Goal: Task Accomplishment & Management: Use online tool/utility

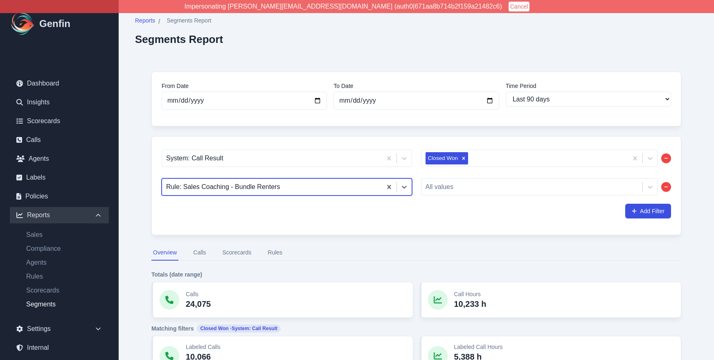
select select "90"
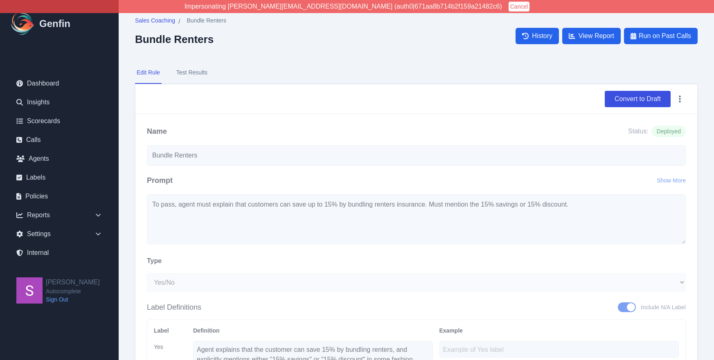
select select "Yes/No"
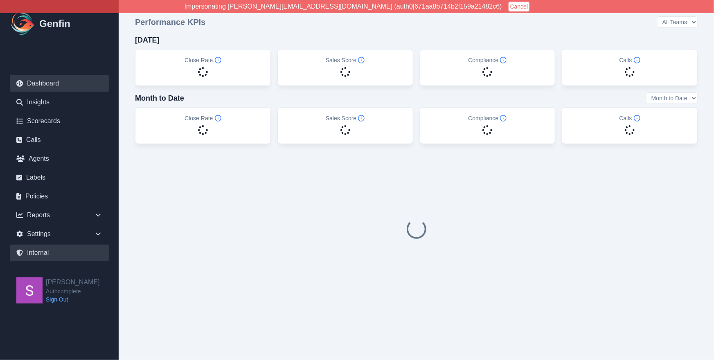
click at [63, 260] on link "Internal" at bounding box center [59, 253] width 99 height 16
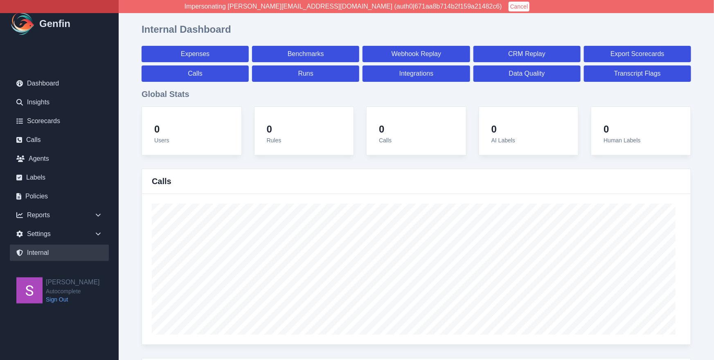
select select "paid"
select select "7"
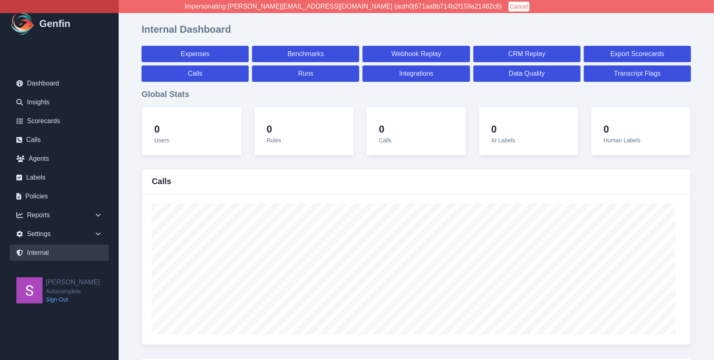
select select "paid"
select select "7"
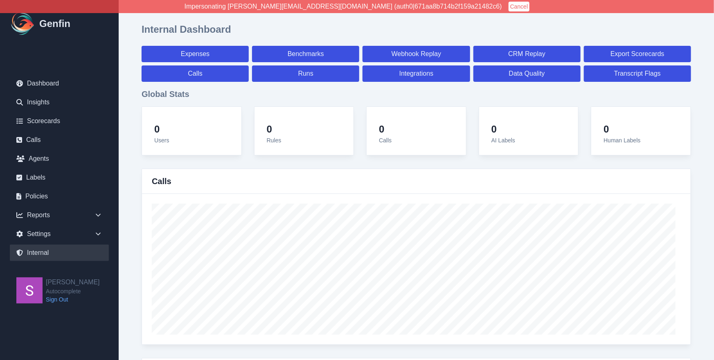
select select "7"
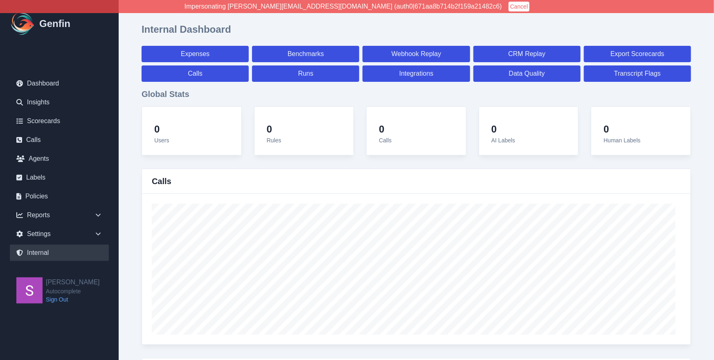
select select "7"
select select "paid"
select select "7"
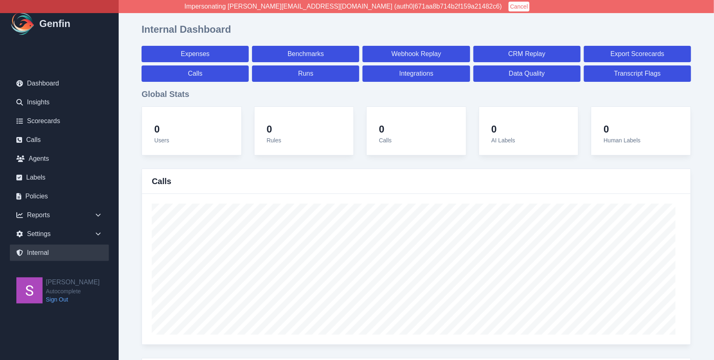
select select "7"
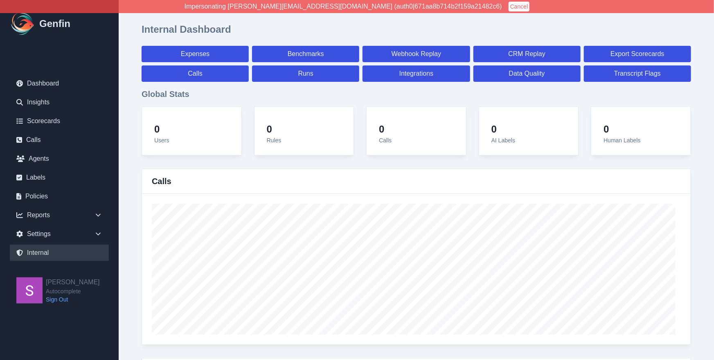
select select "7"
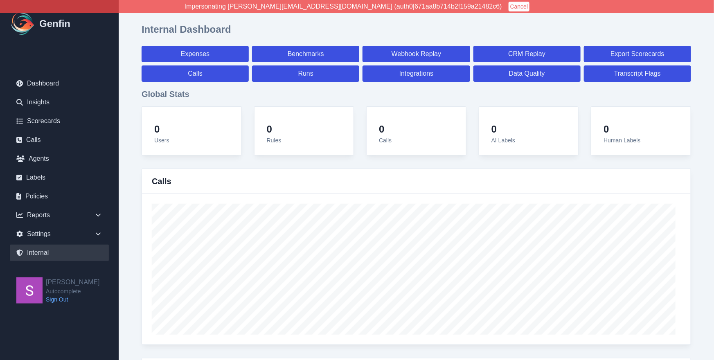
select select "7"
select select "paid"
select select "7"
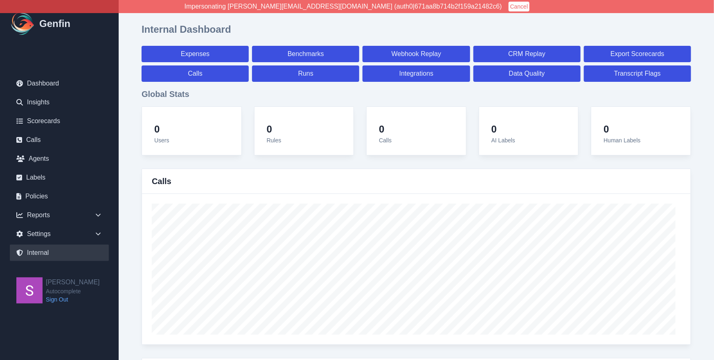
select select "7"
select select "paid"
select select "7"
select select "paid"
select select "7"
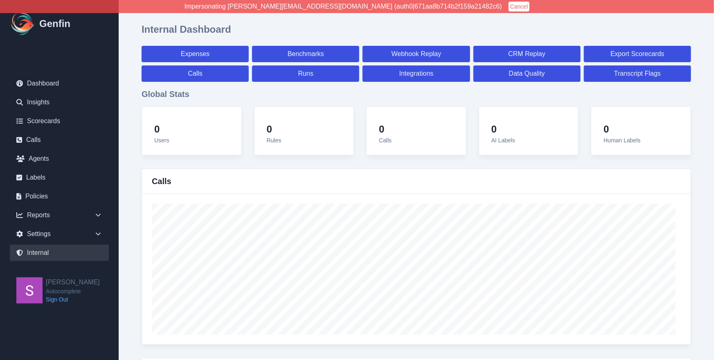
select select "paid"
select select "7"
select select "paid"
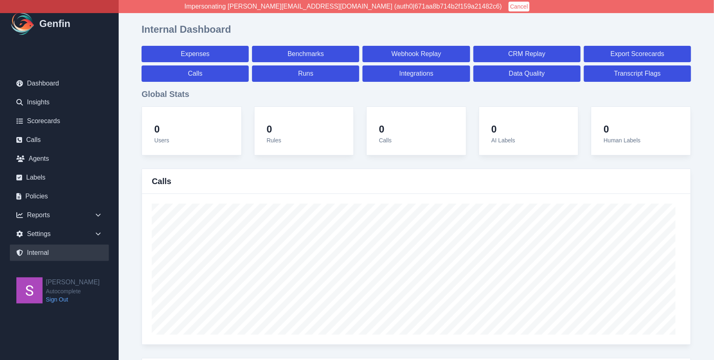
select select "7"
select select "paid"
select select "7"
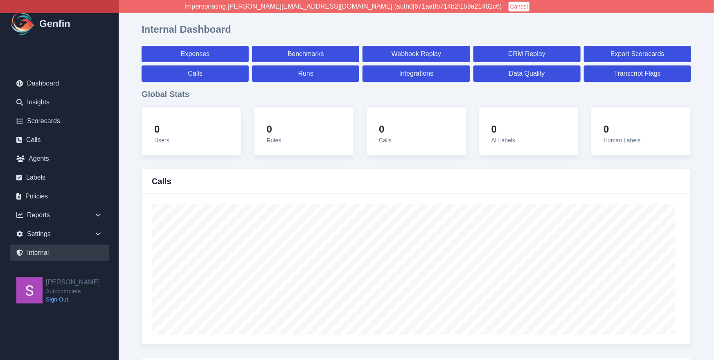
select select "7"
select select "paid"
select select "7"
select select "paid"
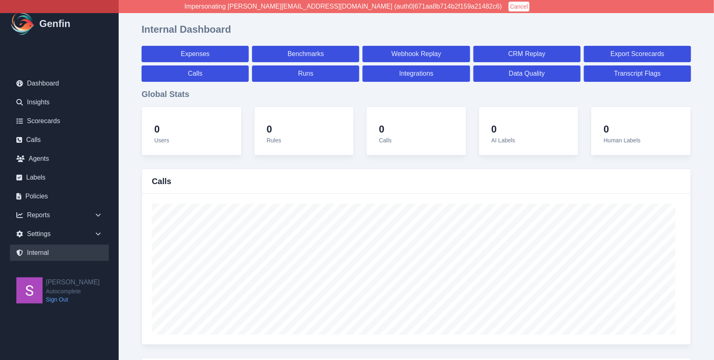
select select "7"
select select "paid"
select select "7"
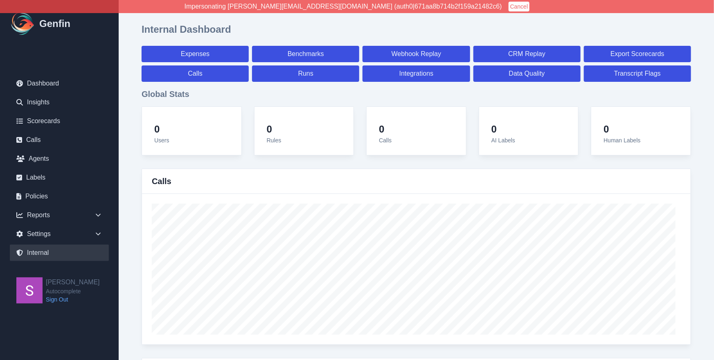
select select "7"
select select "paid"
select select "7"
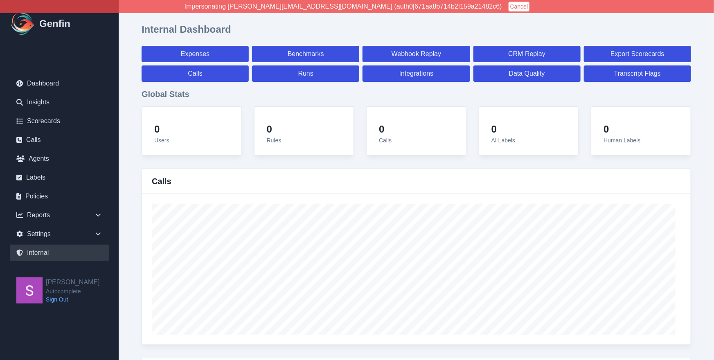
select select "7"
select select "paid"
select select "7"
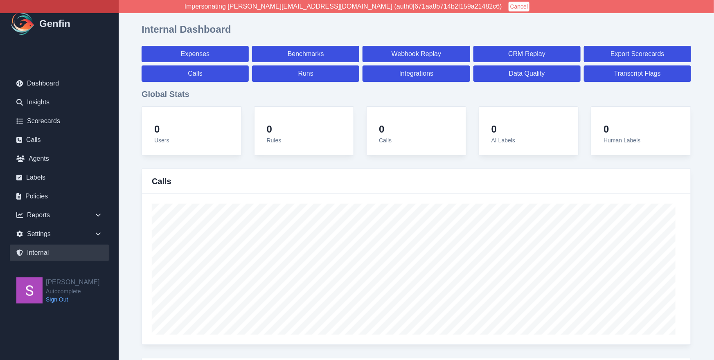
select select "7"
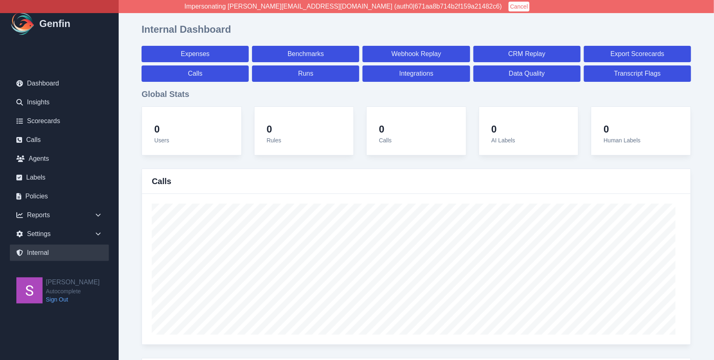
select select "paid"
select select "7"
click at [209, 58] on link "Expenses" at bounding box center [195, 54] width 107 height 16
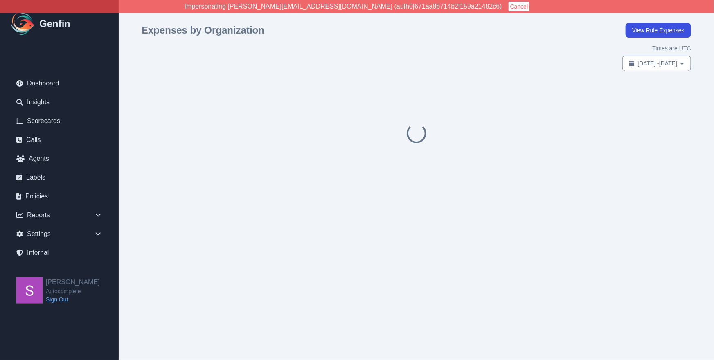
click at [509, 5] on button "Cancel" at bounding box center [519, 7] width 21 height 10
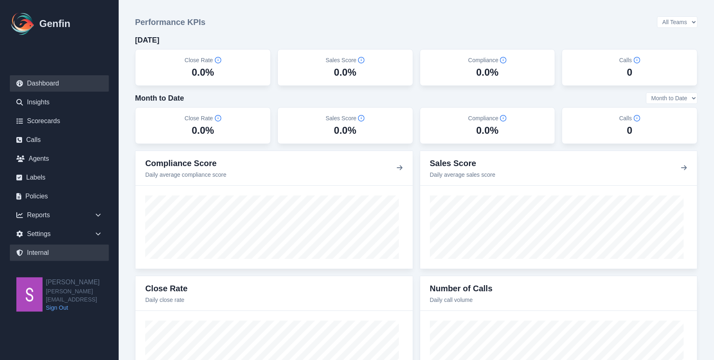
click at [48, 255] on link "Internal" at bounding box center [59, 253] width 99 height 16
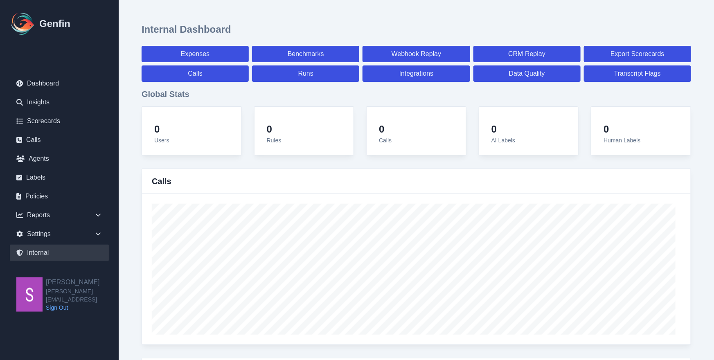
select select "paid"
select select "7"
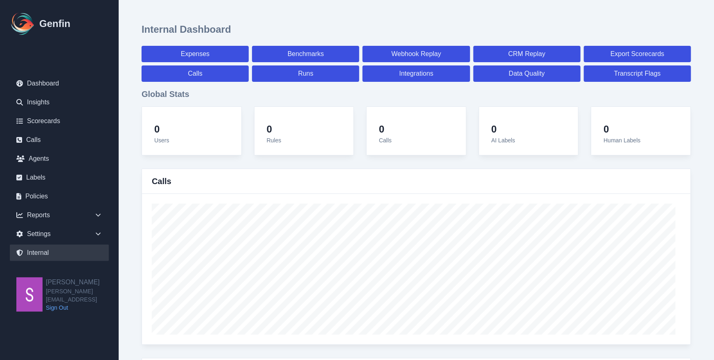
select select "paid"
select select "7"
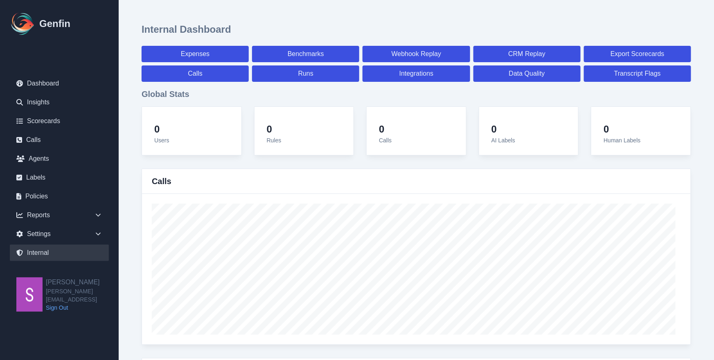
select select "7"
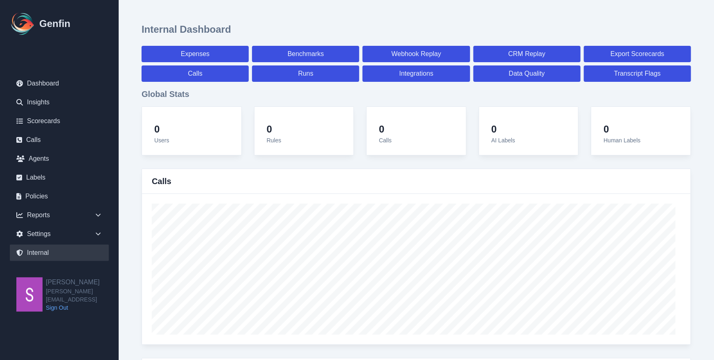
select select "7"
select select "paid"
select select "7"
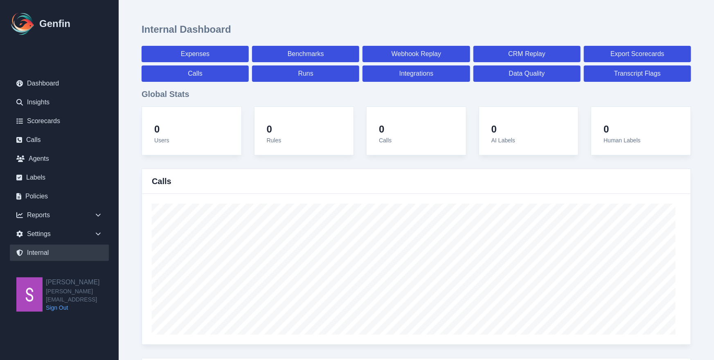
select select "7"
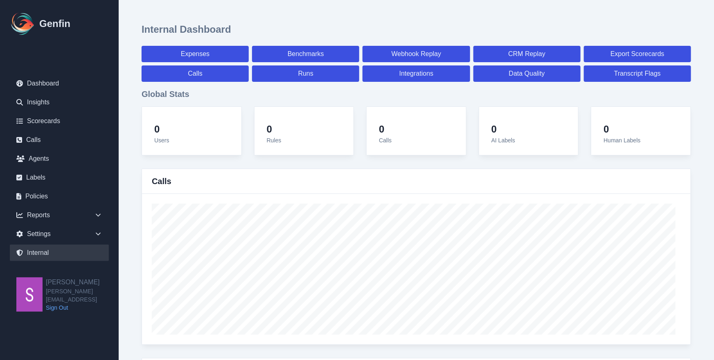
select select "7"
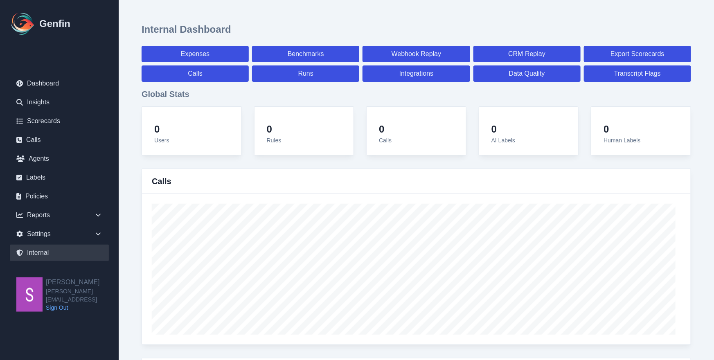
select select "7"
select select "paid"
select select "7"
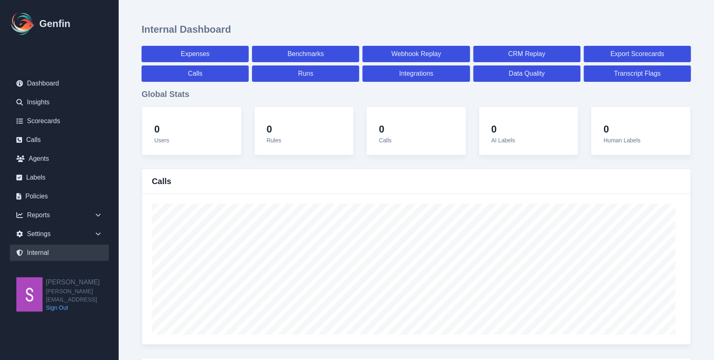
select select "7"
select select "paid"
select select "7"
select select "paid"
select select "7"
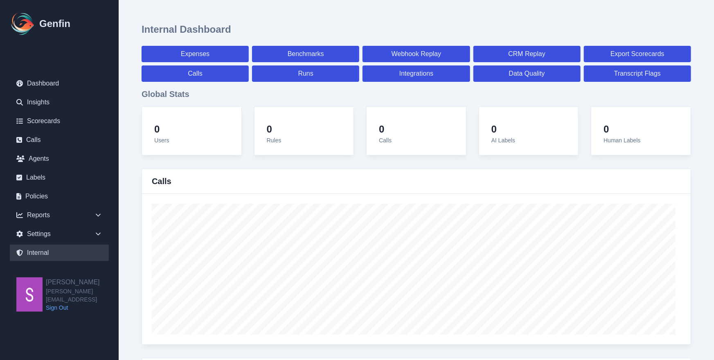
select select "paid"
select select "7"
select select "paid"
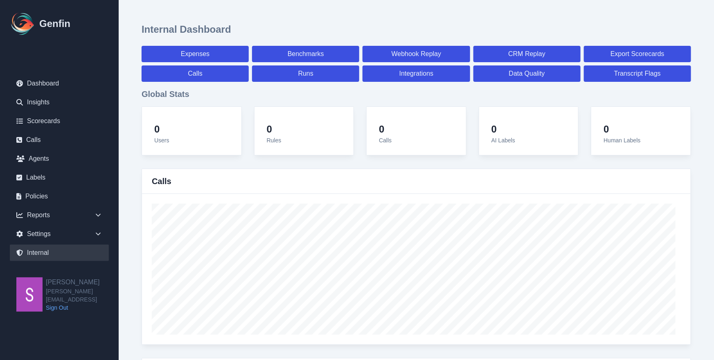
select select "7"
select select "paid"
select select "7"
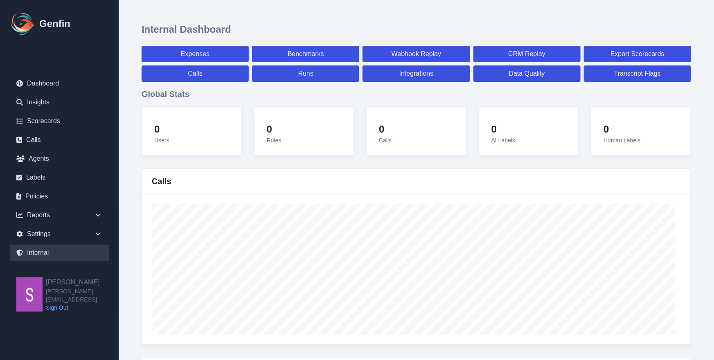
select select "7"
select select "paid"
select select "7"
select select "paid"
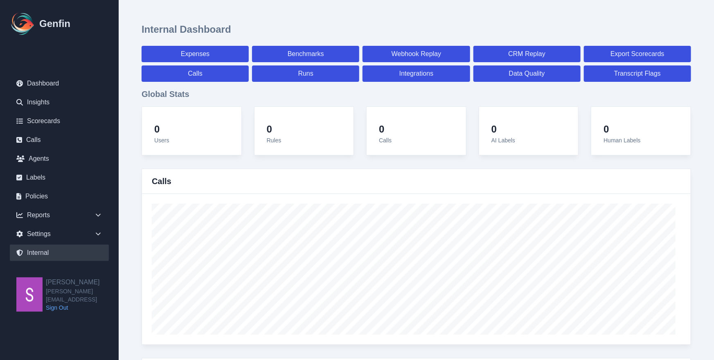
select select "7"
select select "paid"
select select "7"
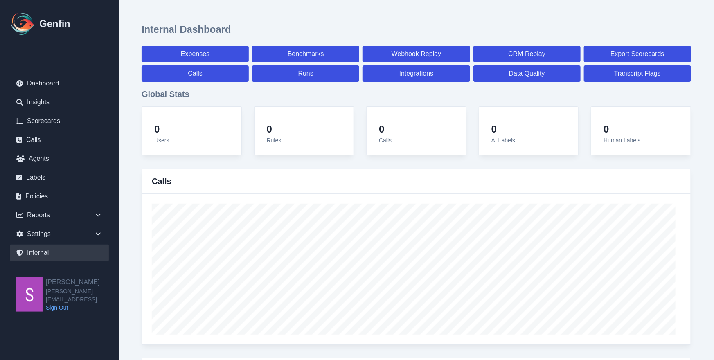
select select "7"
select select "paid"
select select "7"
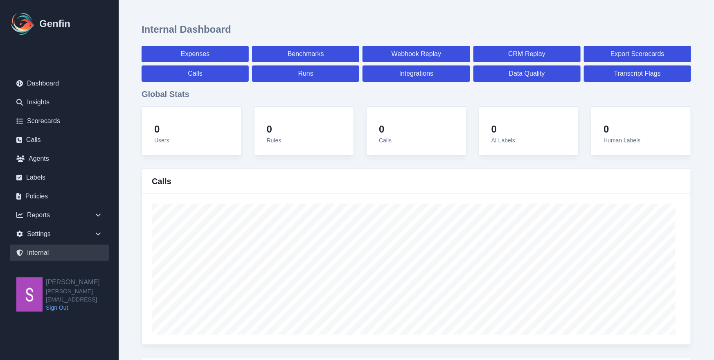
select select "7"
select select "paid"
select select "7"
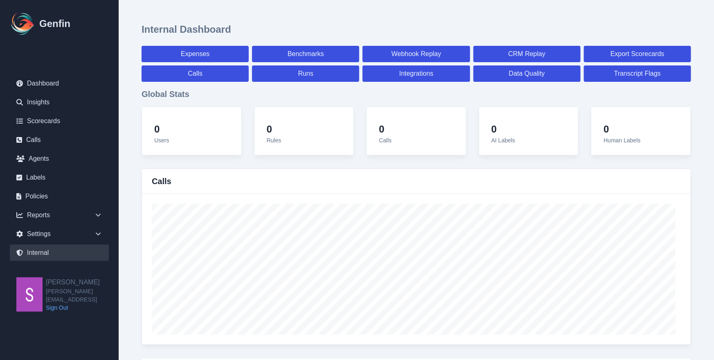
select select "7"
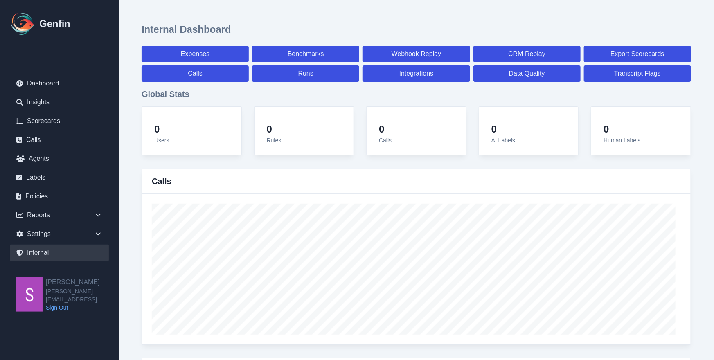
select select "paid"
select select "7"
click at [242, 57] on link "Expenses" at bounding box center [195, 54] width 107 height 16
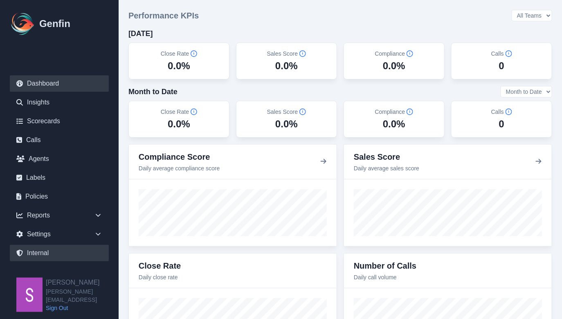
click at [38, 250] on link "Internal" at bounding box center [59, 253] width 99 height 16
select select "paid"
select select "7"
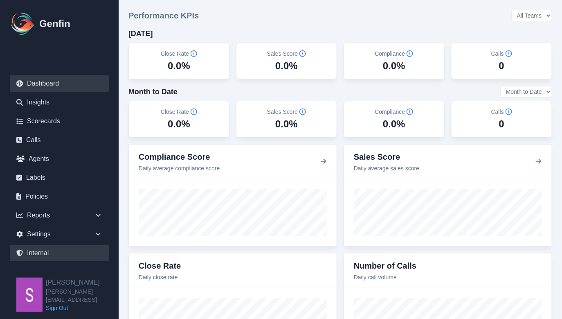
select select "7"
select select "paid"
select select "7"
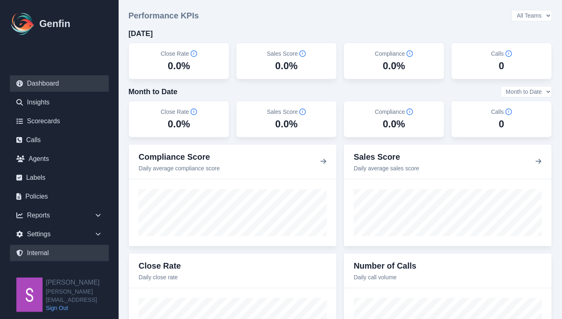
select select "7"
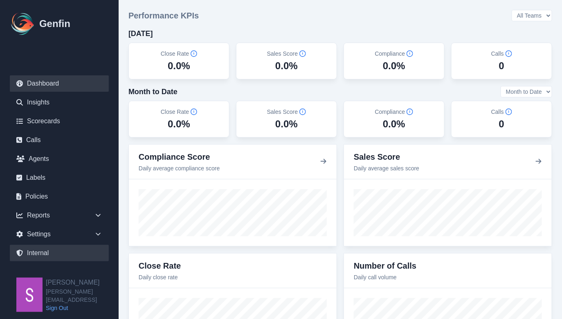
select select "7"
select select "paid"
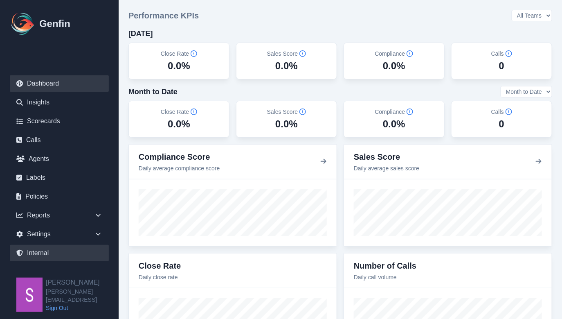
select select "7"
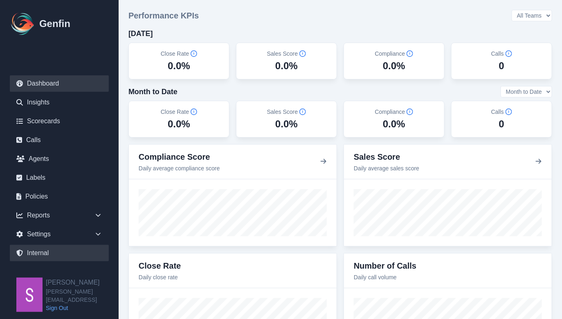
select select "7"
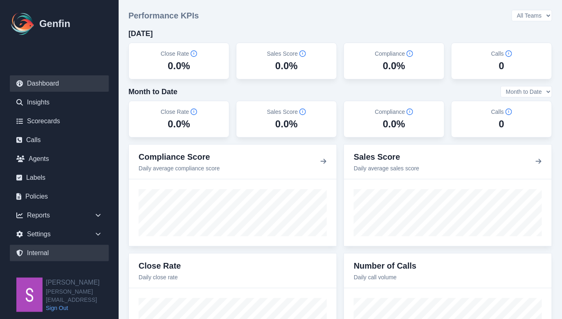
select select "7"
select select "paid"
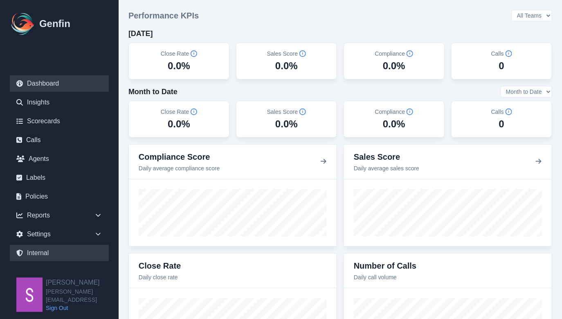
select select "7"
select select "paid"
select select "7"
select select "paid"
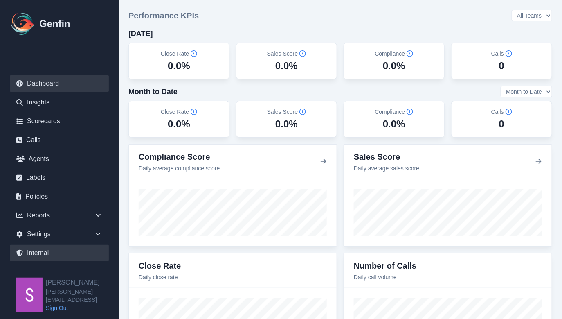
select select "7"
select select "paid"
select select "7"
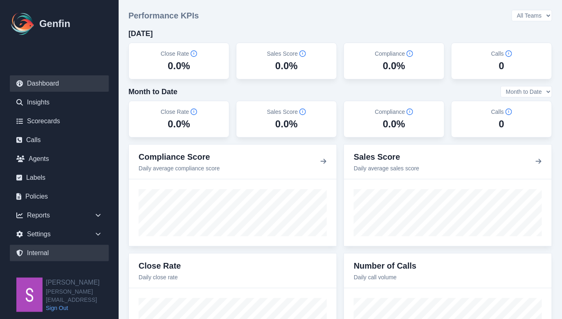
select select "paid"
select select "7"
select select "paid"
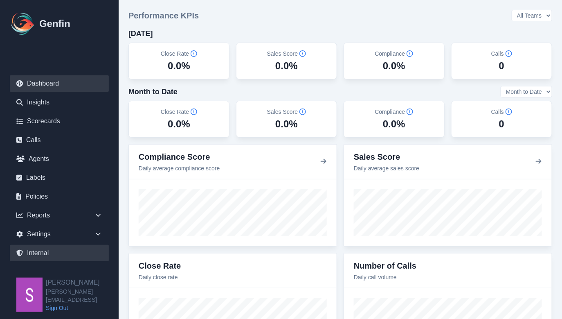
select select "7"
select select "paid"
select select "7"
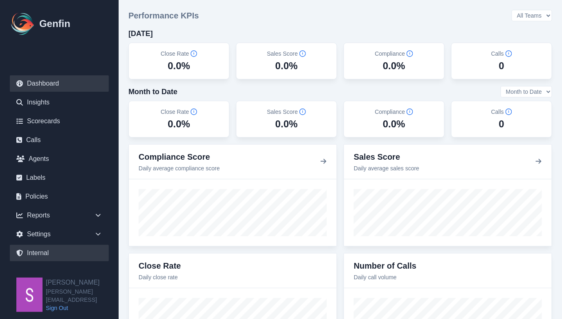
select select "paid"
select select "7"
select select "paid"
select select "7"
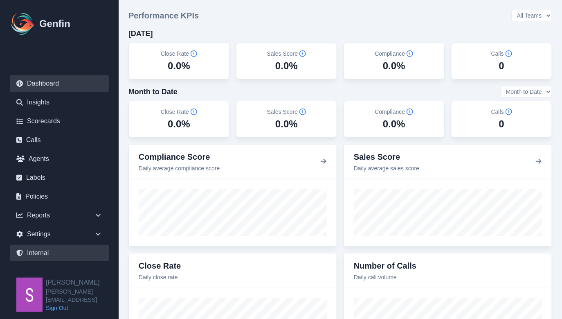
select select "7"
select select "paid"
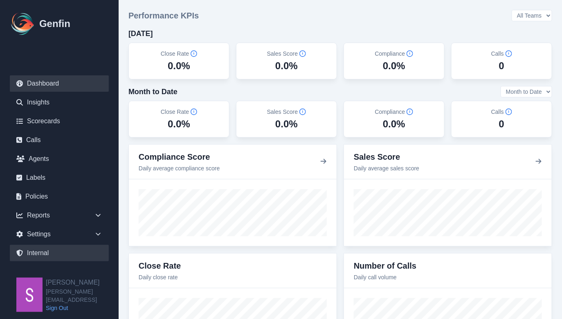
select select "7"
select select "paid"
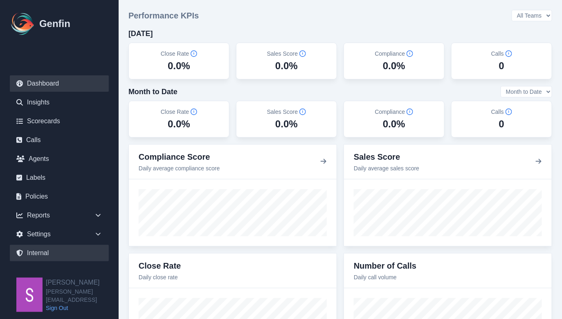
select select "7"
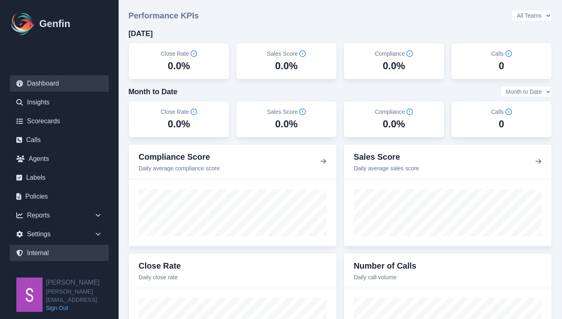
select select "7"
select select "paid"
select select "7"
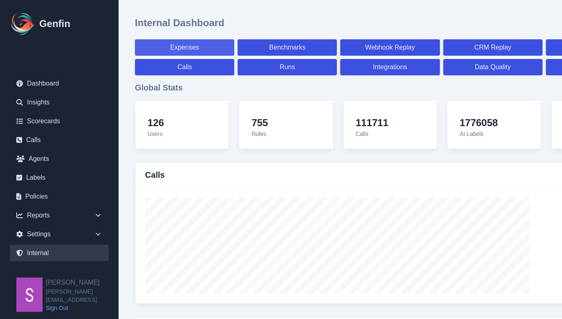
click at [211, 51] on link "Expenses" at bounding box center [184, 47] width 99 height 16
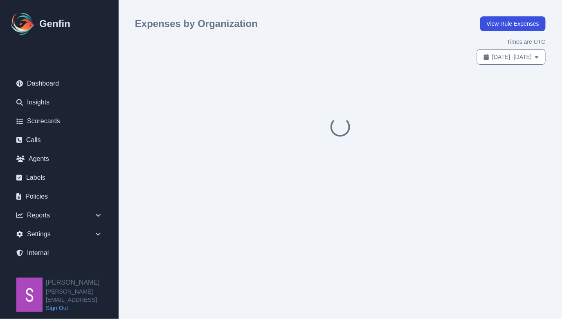
click at [498, 58] on span "Sep 8, 2025 - Oct 8, 2025" at bounding box center [513, 57] width 40 height 8
select select "8"
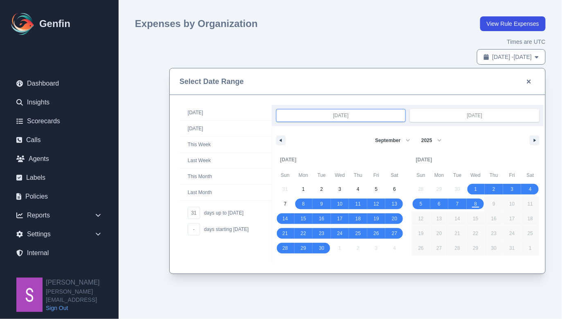
click at [511, 28] on link "View Rule Expenses" at bounding box center [512, 23] width 65 height 15
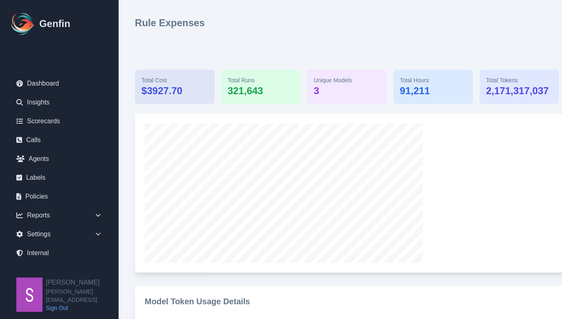
click at [213, 35] on div "Rule Expenses Times are UTC [DATE] - [DATE] Total Cost $ 3927.70 Total Runs 321…" at bounding box center [390, 60] width 511 height 88
click at [48, 256] on link "Internal" at bounding box center [59, 253] width 99 height 16
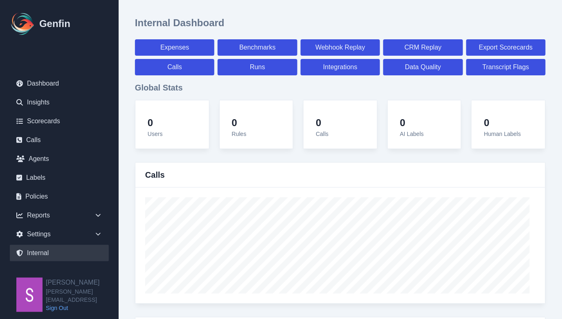
select select "paid"
select select "7"
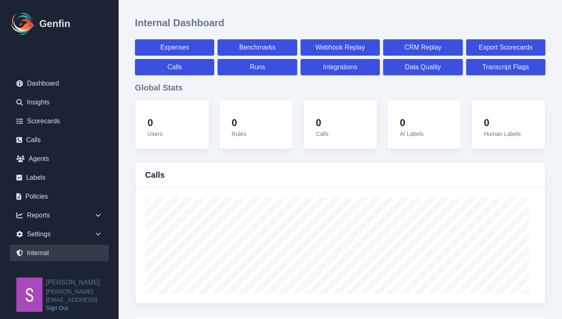
select select "paid"
select select "7"
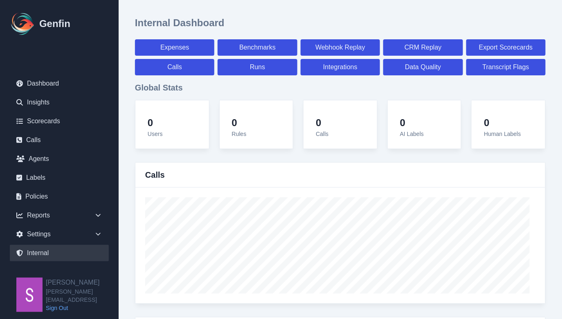
select select "7"
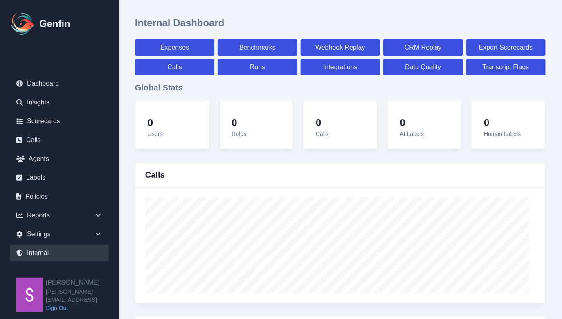
select select "7"
select select "paid"
select select "7"
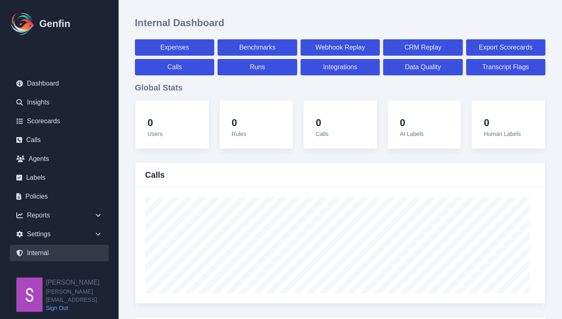
select select "7"
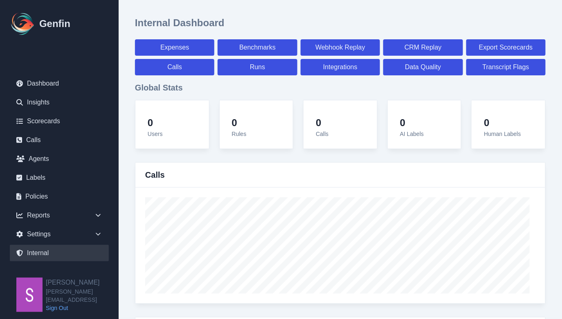
select select "7"
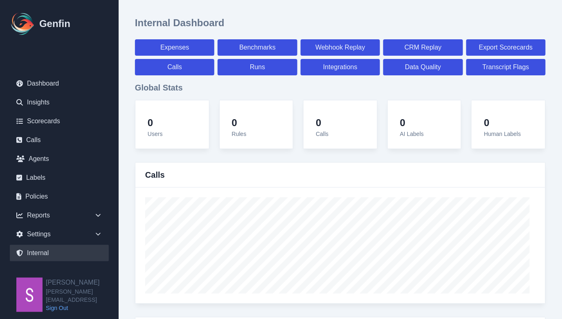
select select "7"
select select "paid"
select select "7"
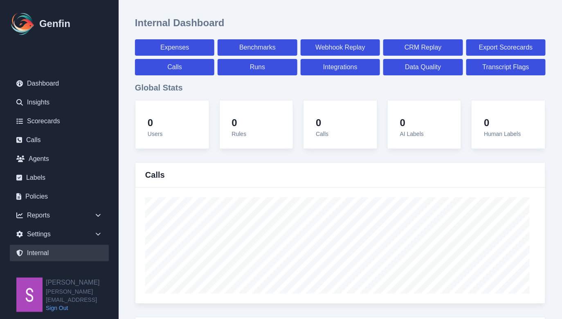
select select "7"
select select "paid"
select select "7"
select select "paid"
select select "7"
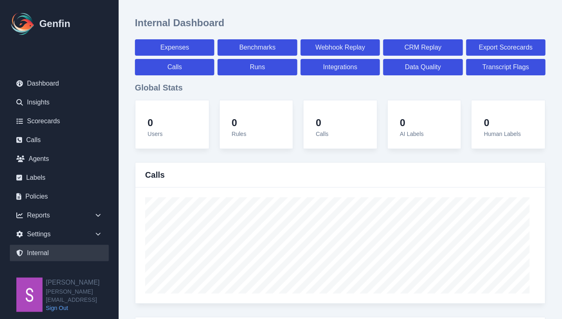
select select "paid"
select select "7"
select select "paid"
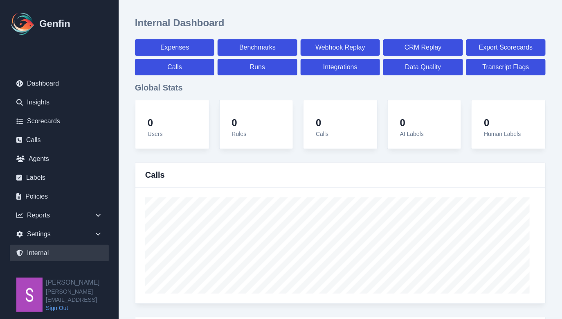
select select "7"
select select "paid"
select select "7"
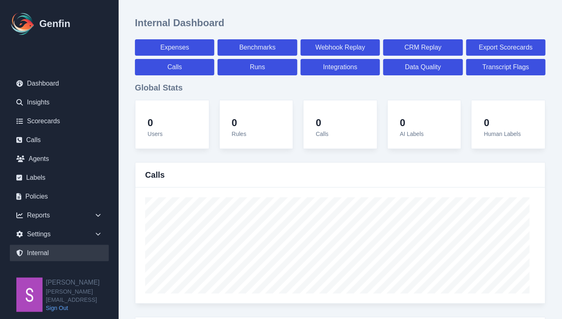
select select "7"
select select "paid"
select select "7"
select select "paid"
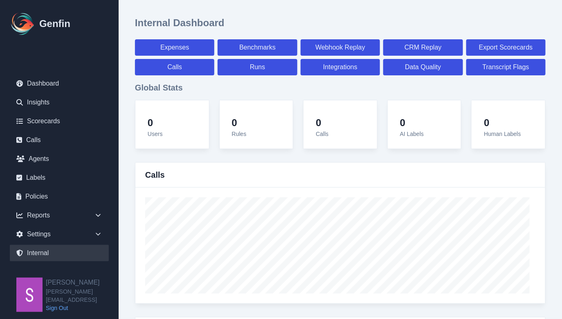
select select "7"
select select "paid"
select select "7"
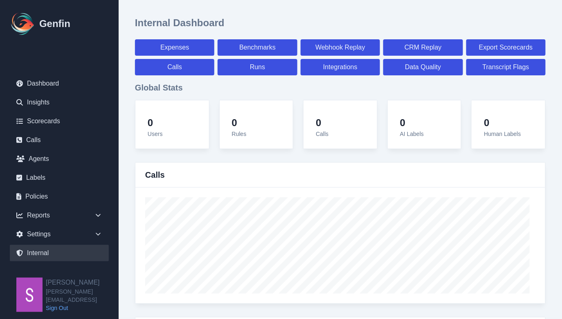
select select "7"
select select "paid"
select select "7"
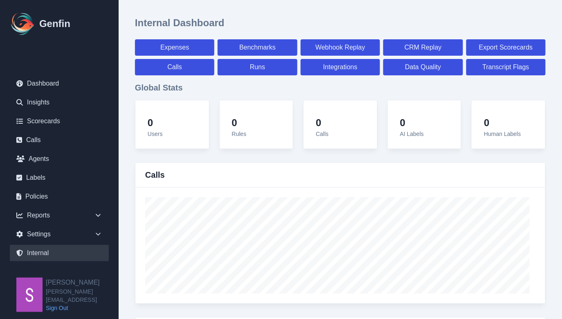
select select "7"
select select "paid"
select select "7"
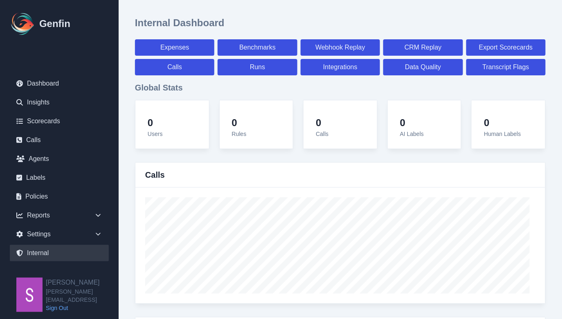
select select "7"
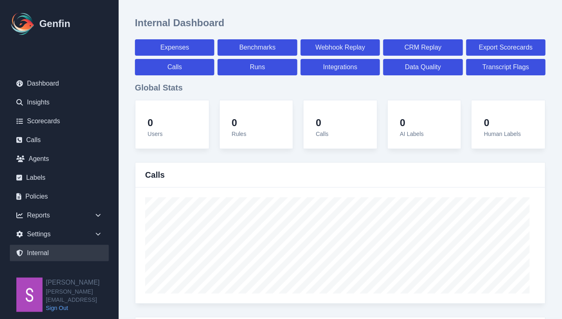
select select "paid"
select select "7"
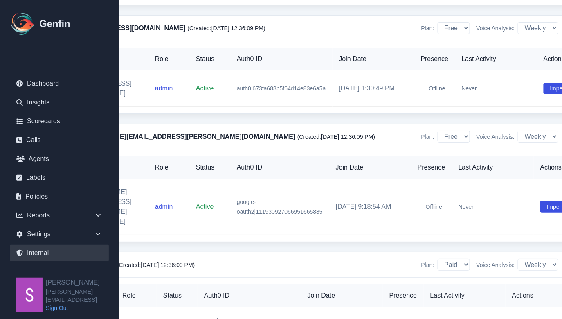
scroll to position [3027, 99]
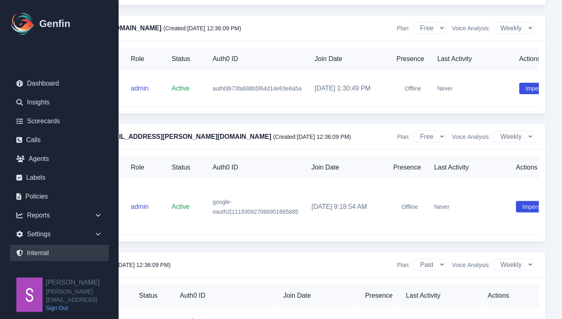
click at [502, 318] on button "Impersonate" at bounding box center [510, 324] width 45 height 11
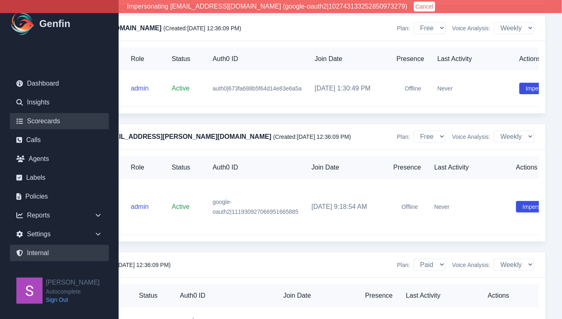
click at [43, 125] on link "Scorecards" at bounding box center [59, 121] width 99 height 16
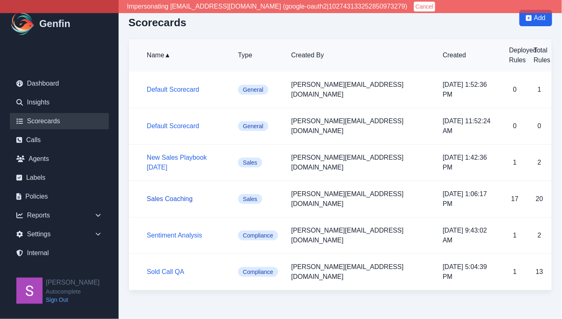
click at [181, 195] on link "Sales Coaching" at bounding box center [170, 198] width 46 height 7
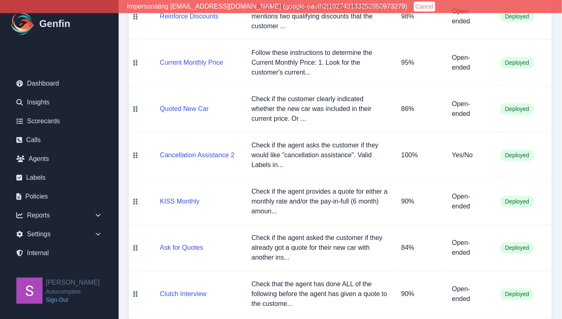
scroll to position [618, 0]
click at [190, 291] on button "Clutch Interview" at bounding box center [183, 293] width 47 height 10
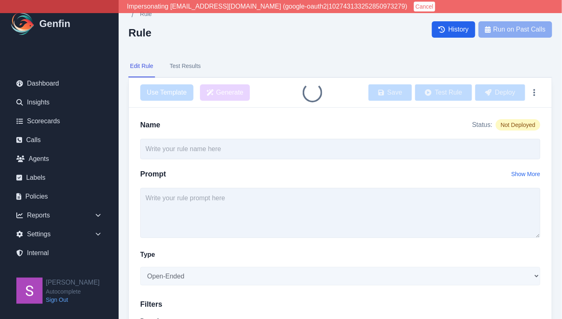
type input "Clutch Interview"
type textarea "Check that the agent has done ALL of the following before the agent has given a…"
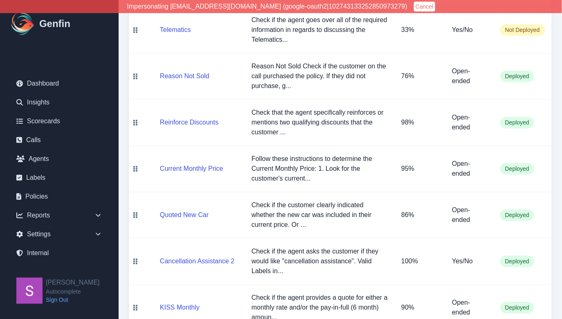
scroll to position [513, 0]
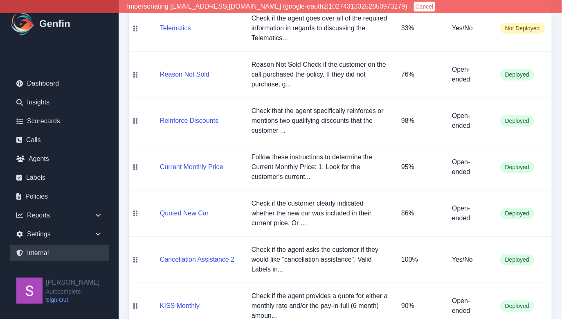
click at [48, 253] on link "Internal" at bounding box center [59, 253] width 99 height 16
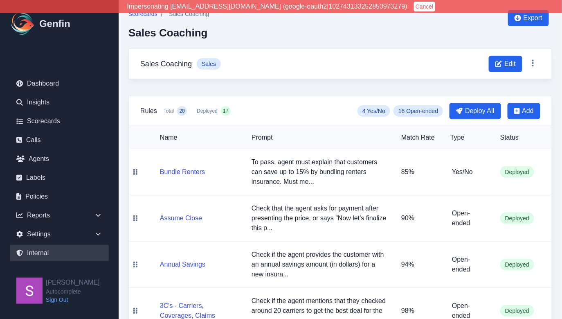
select select "paid"
select select "7"
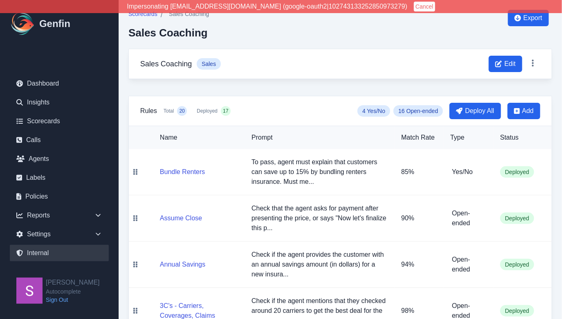
select select "paid"
select select "7"
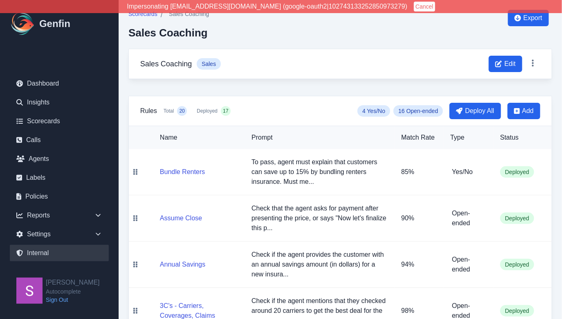
select select "7"
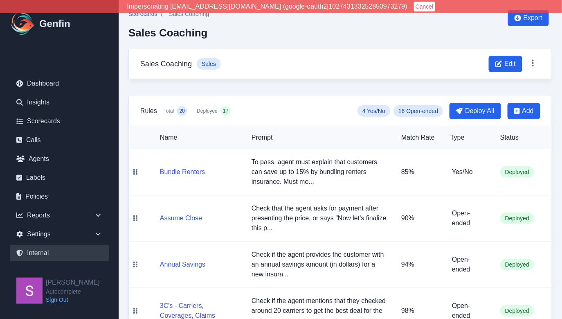
select select "7"
select select "paid"
select select "7"
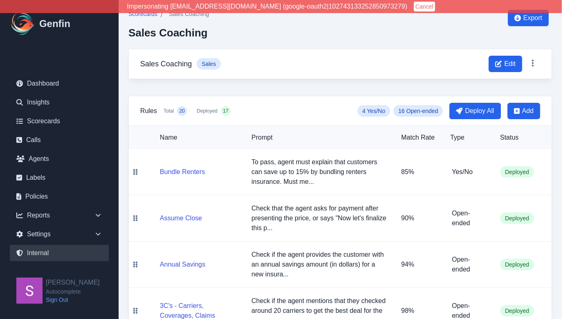
select select "7"
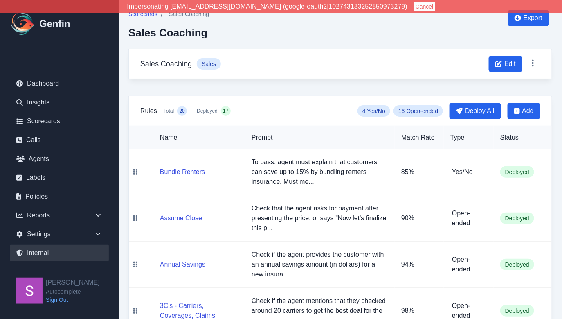
select select "7"
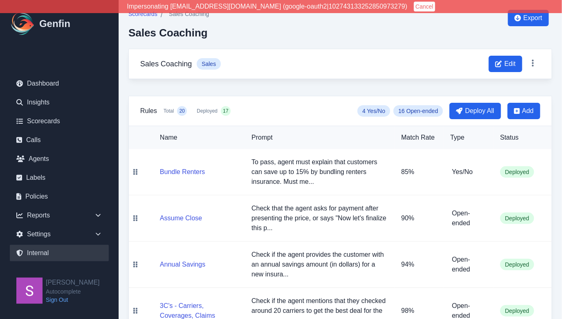
select select "7"
select select "paid"
select select "7"
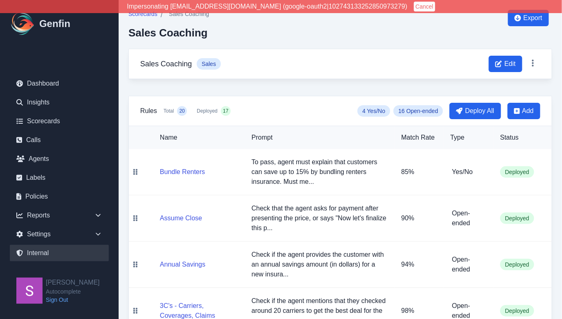
select select "7"
select select "paid"
select select "7"
select select "paid"
select select "7"
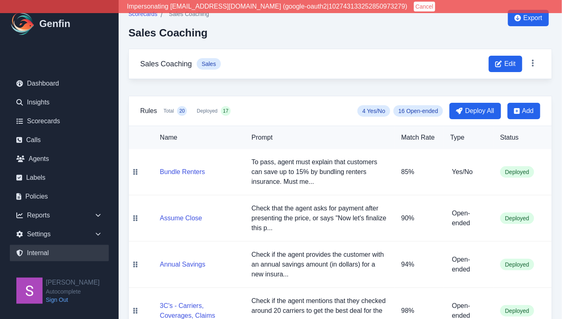
select select "paid"
select select "7"
select select "paid"
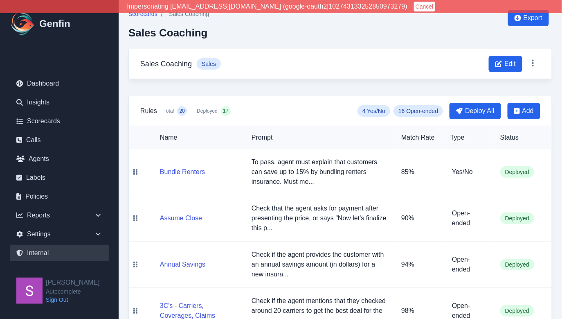
select select "7"
select select "paid"
select select "7"
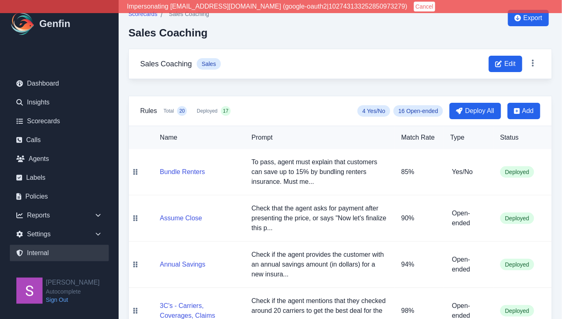
select select "7"
select select "paid"
select select "7"
select select "paid"
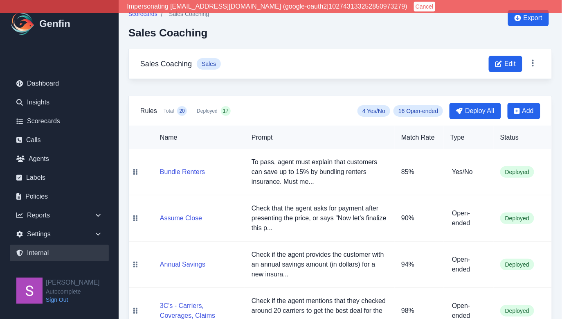
select select "7"
select select "paid"
select select "7"
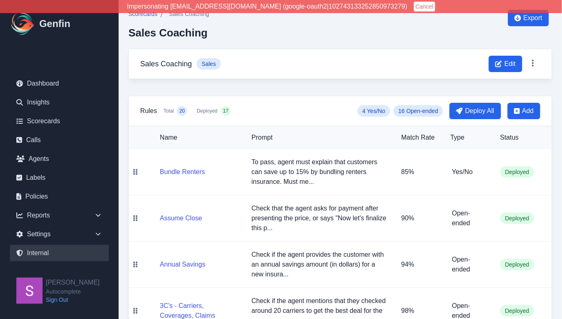
select select "7"
select select "paid"
select select "7"
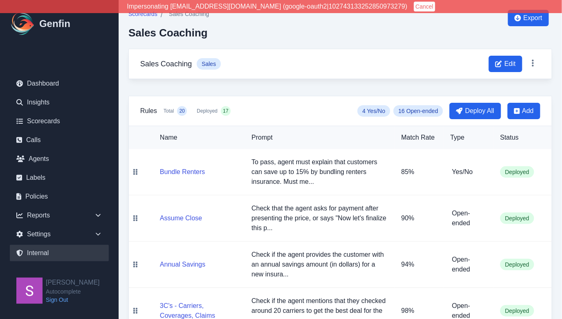
select select "7"
select select "paid"
select select "7"
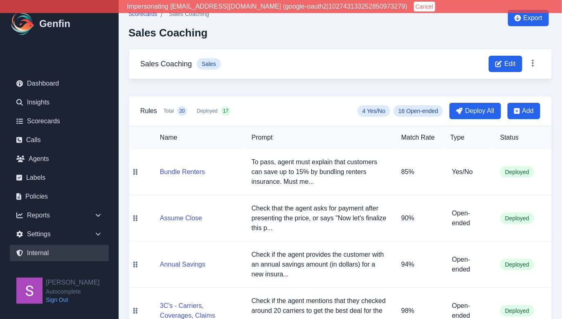
select select "7"
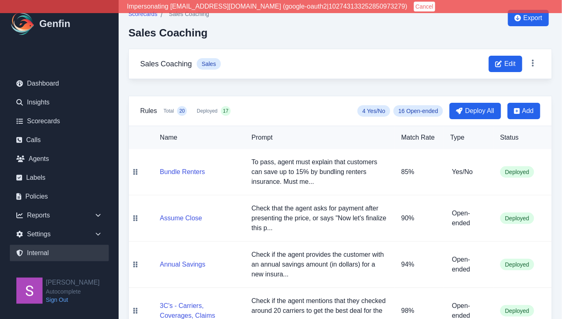
select select "paid"
select select "7"
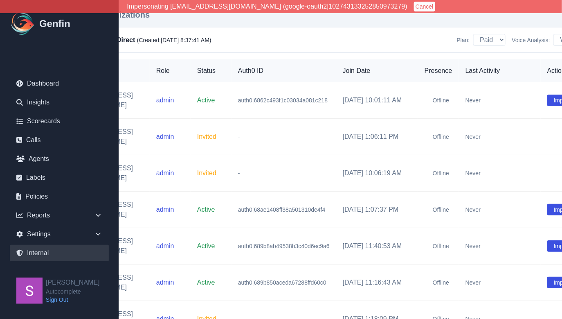
scroll to position [1011, 99]
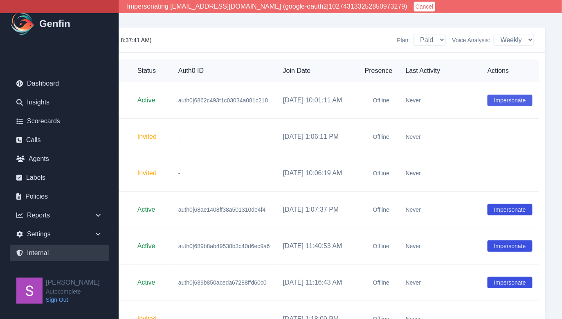
click at [511, 97] on button "Impersonate" at bounding box center [510, 100] width 45 height 11
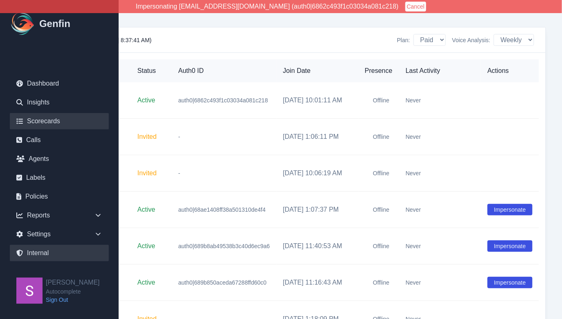
click at [36, 118] on link "Scorecards" at bounding box center [59, 121] width 99 height 16
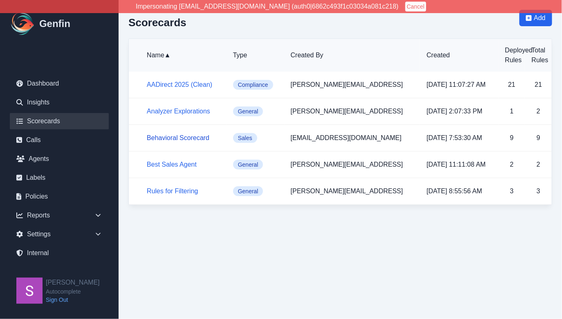
click at [189, 136] on link "Behavioral Scorecard" at bounding box center [178, 137] width 63 height 7
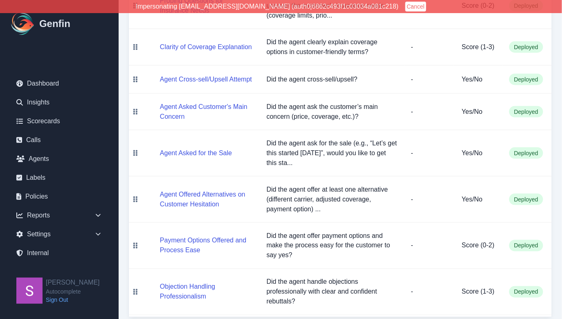
scroll to position [284, 0]
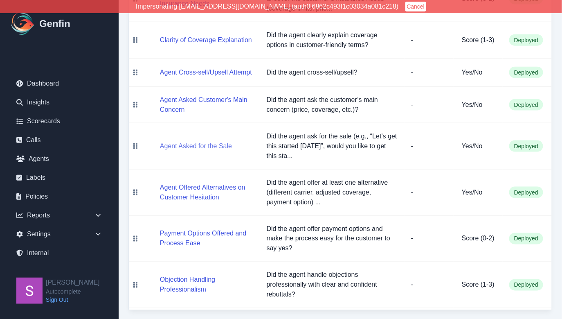
click at [198, 146] on button "Agent Asked for the Sale" at bounding box center [196, 146] width 72 height 10
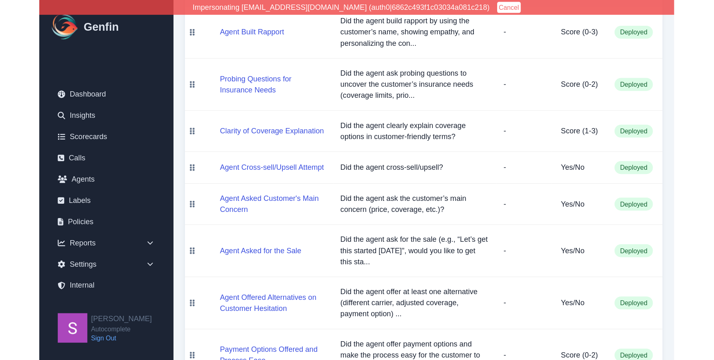
scroll to position [0, 0]
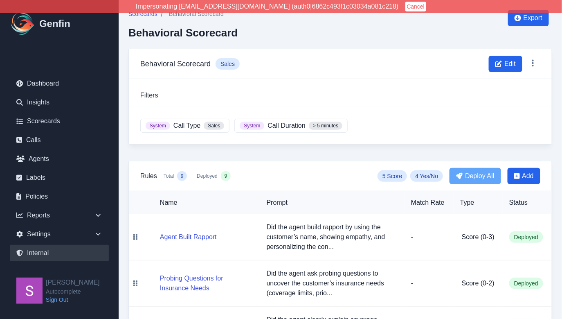
click at [44, 249] on link "Internal" at bounding box center [59, 253] width 99 height 16
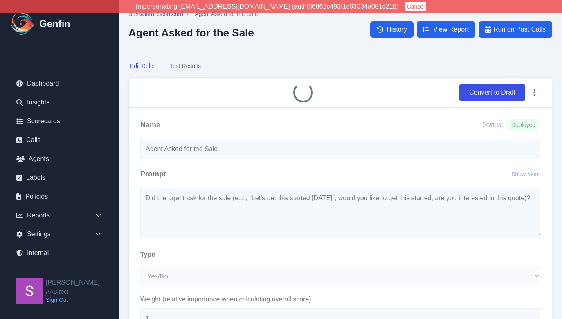
select select "Yes/No"
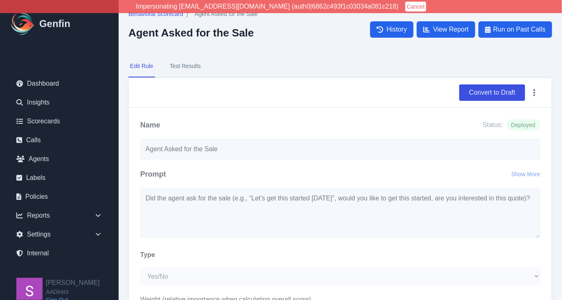
click at [406, 5] on button "Cancel" at bounding box center [416, 7] width 21 height 10
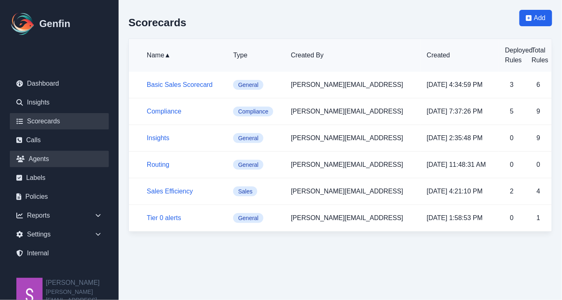
scroll to position [4, 0]
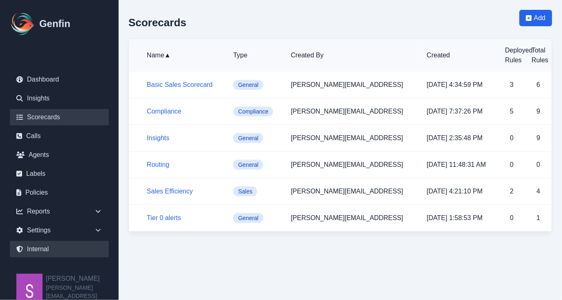
click at [39, 248] on link "Internal" at bounding box center [59, 249] width 99 height 16
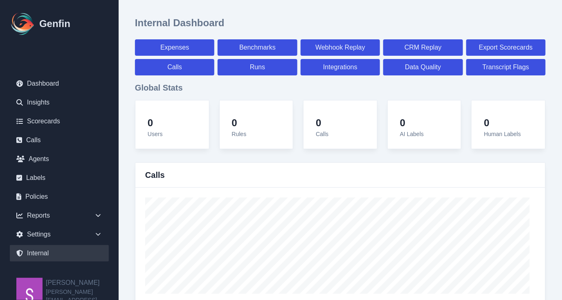
select select "paid"
select select "7"
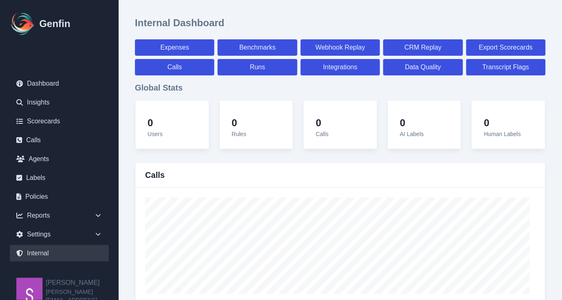
select select "paid"
select select "7"
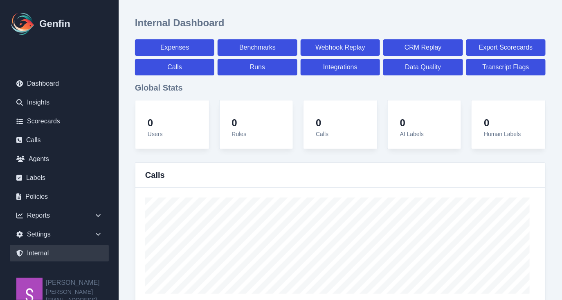
select select "7"
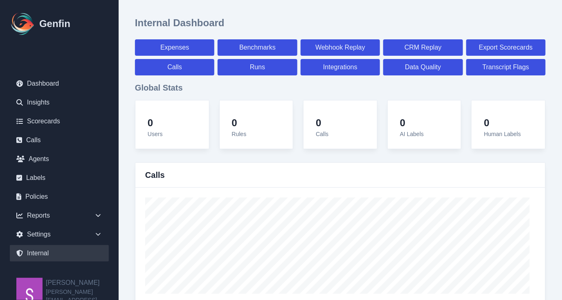
select select "7"
select select "paid"
select select "7"
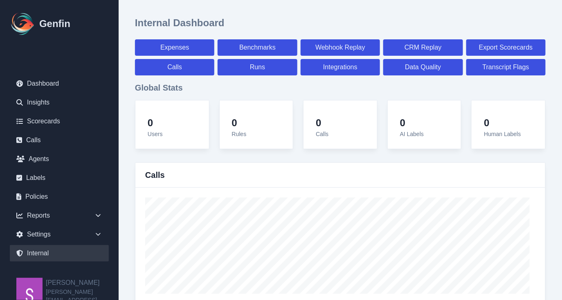
select select "7"
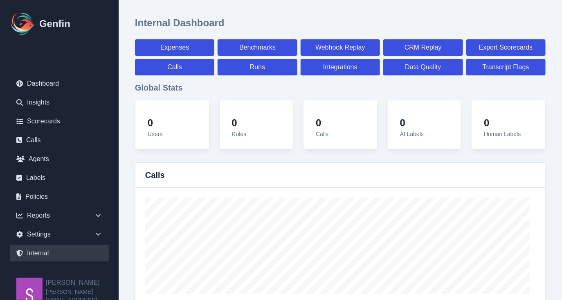
select select "7"
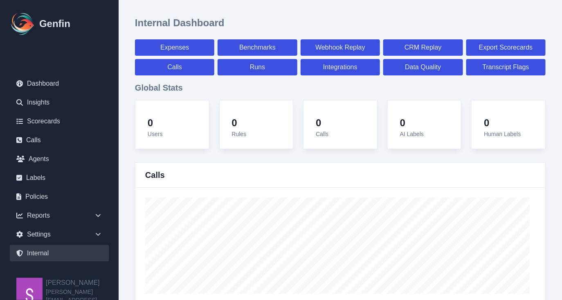
select select "7"
select select "paid"
select select "7"
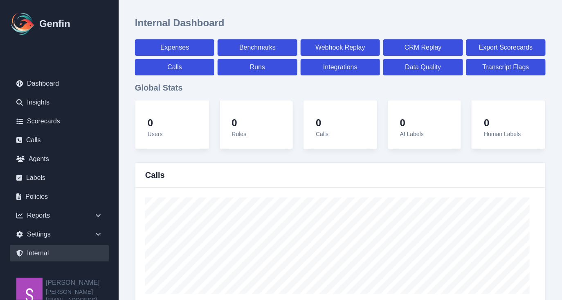
select select "7"
select select "paid"
select select "7"
select select "paid"
select select "7"
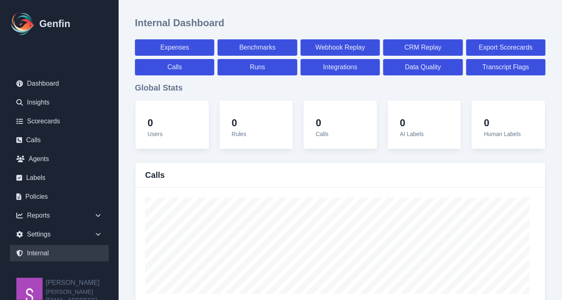
select select "paid"
select select "7"
select select "paid"
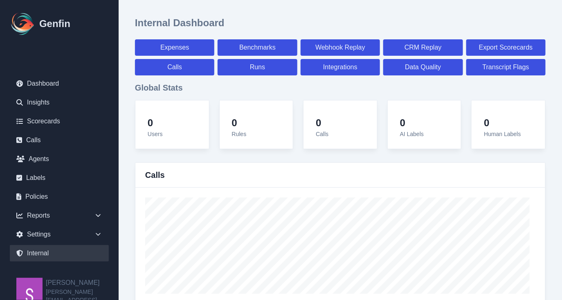
select select "7"
select select "paid"
select select "7"
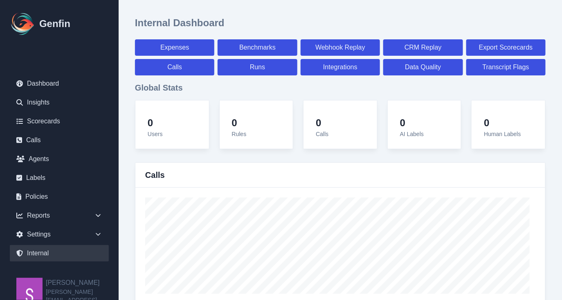
select select "7"
select select "paid"
select select "7"
select select "paid"
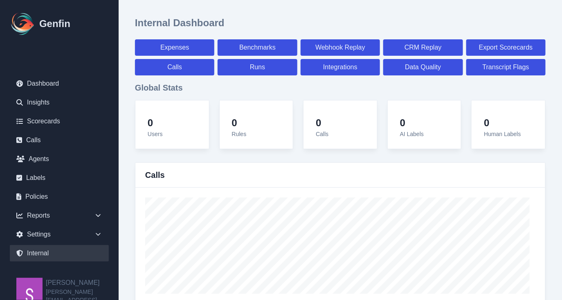
select select "7"
select select "paid"
select select "7"
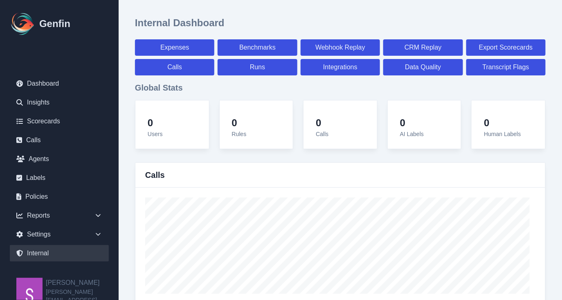
select select "7"
select select "paid"
select select "7"
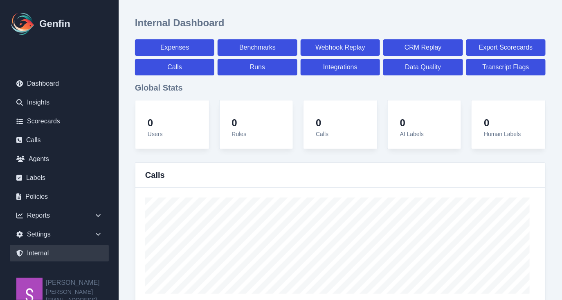
select select "7"
select select "paid"
select select "7"
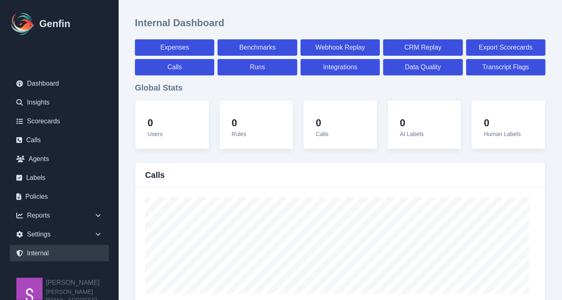
select select "7"
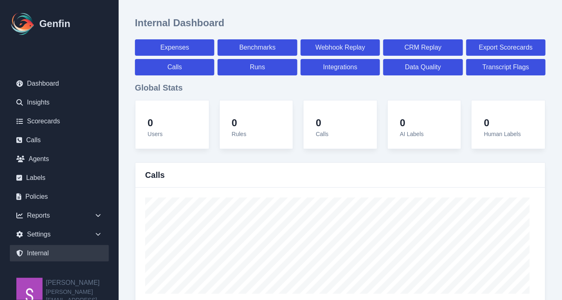
select select "paid"
select select "7"
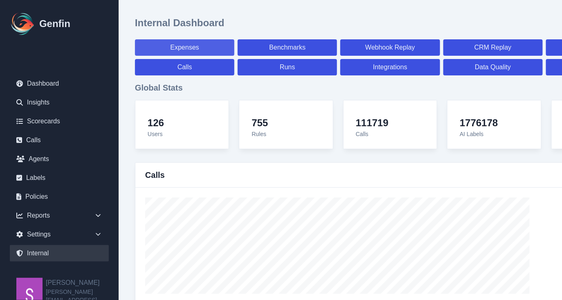
click at [201, 47] on link "Expenses" at bounding box center [184, 47] width 99 height 16
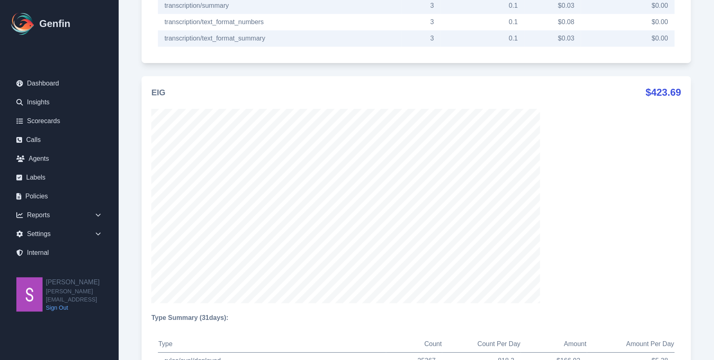
scroll to position [2750, 0]
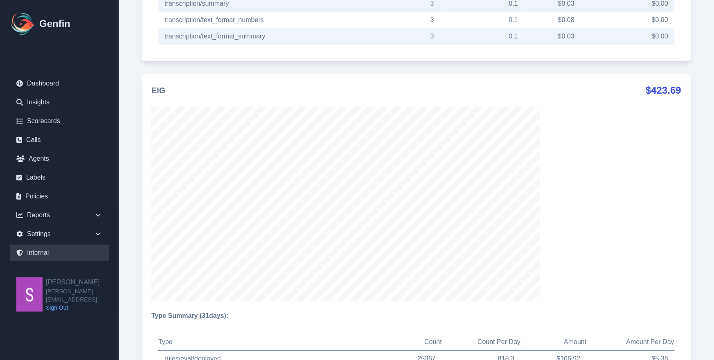
click at [69, 255] on link "Internal" at bounding box center [59, 253] width 99 height 16
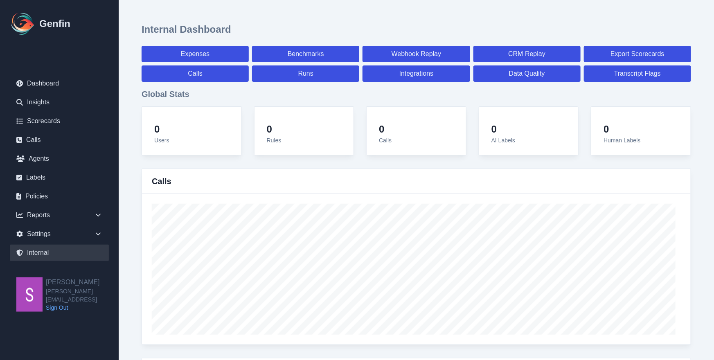
select select "paid"
select select "7"
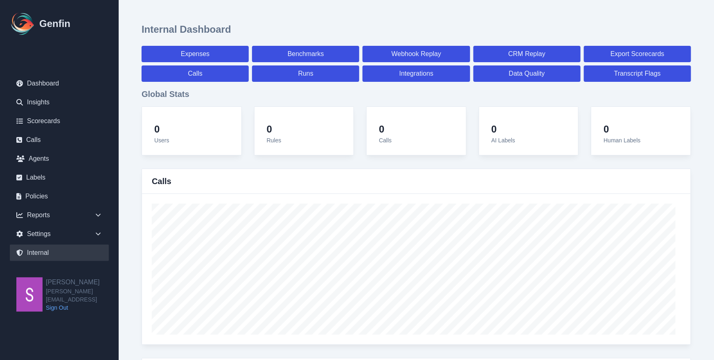
select select "paid"
select select "7"
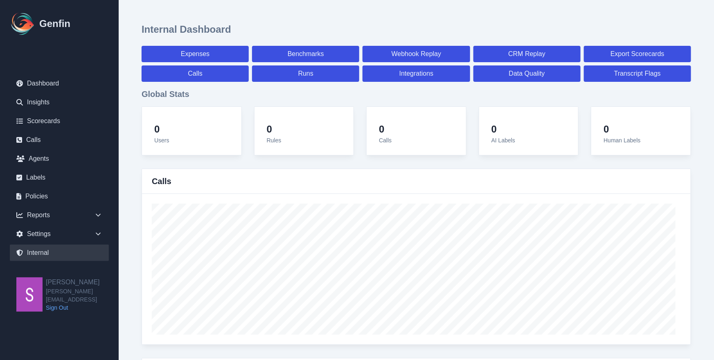
select select "7"
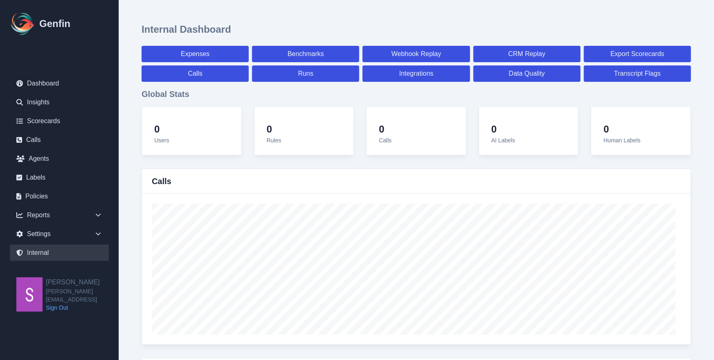
select select "7"
select select "paid"
select select "7"
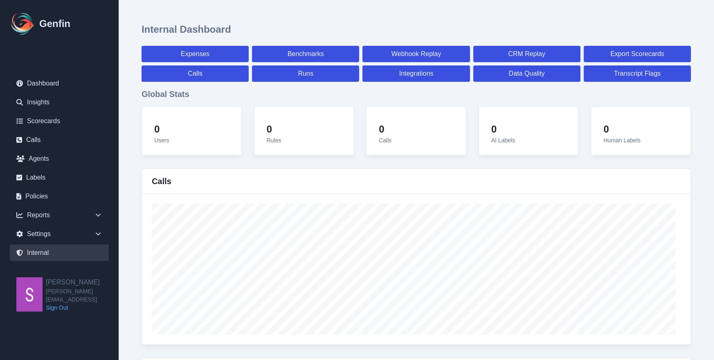
select select "7"
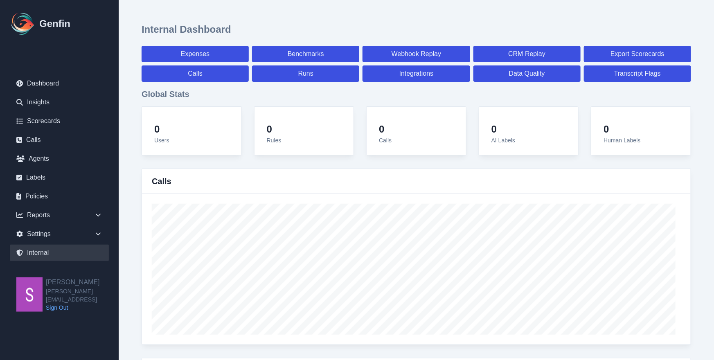
select select "7"
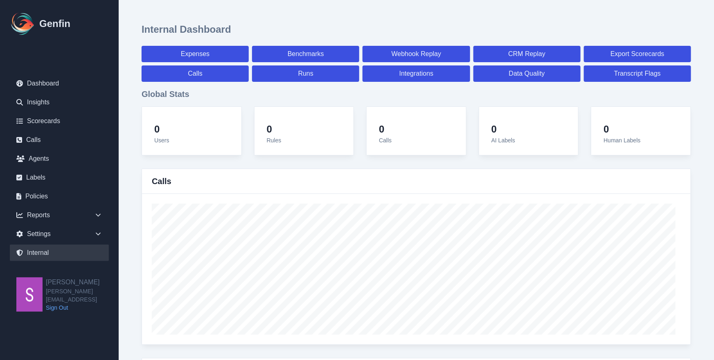
select select "7"
select select "paid"
select select "7"
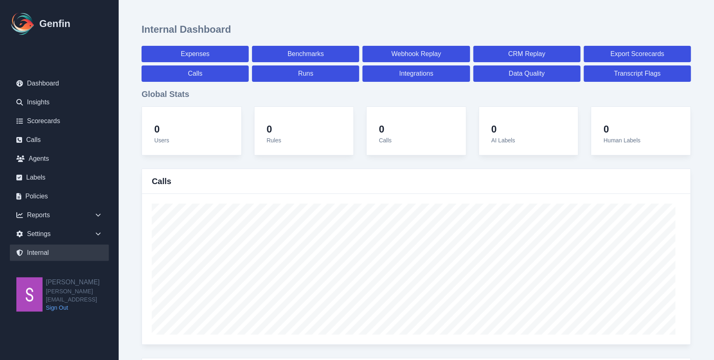
select select "7"
select select "paid"
select select "7"
select select "paid"
select select "7"
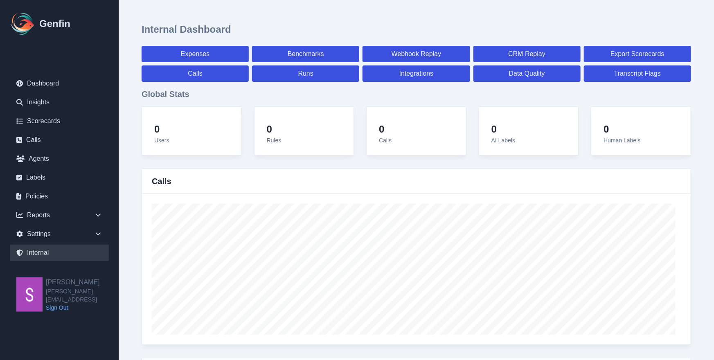
select select "paid"
select select "7"
select select "paid"
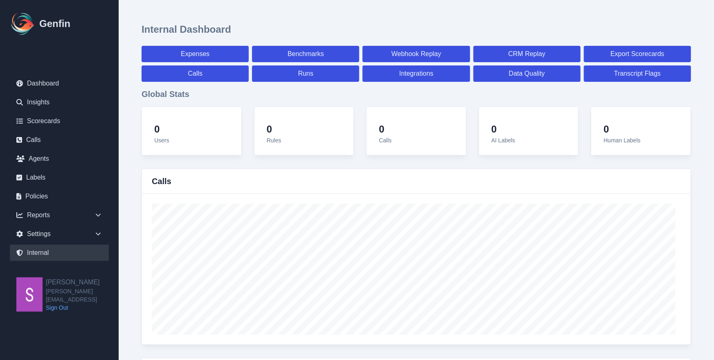
select select "7"
select select "paid"
select select "7"
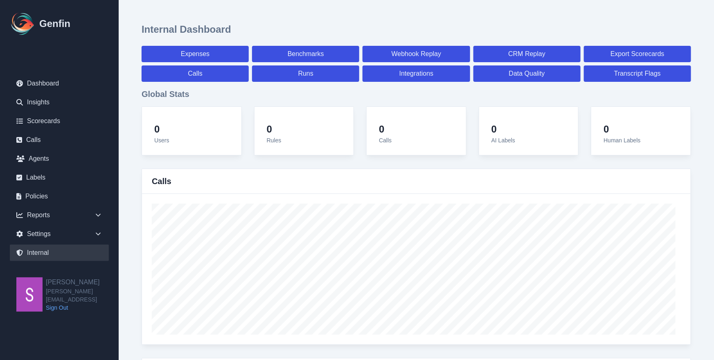
select select "7"
select select "paid"
select select "7"
select select "paid"
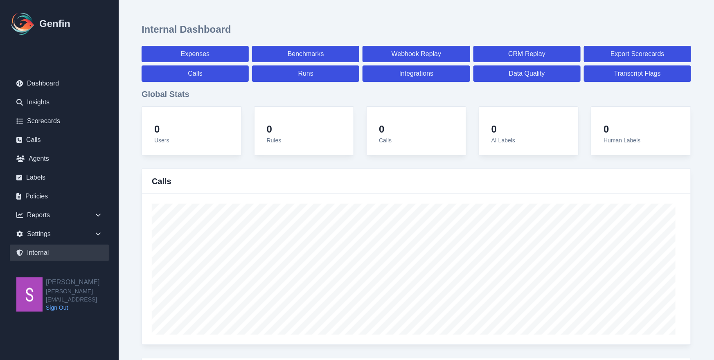
select select "7"
select select "paid"
select select "7"
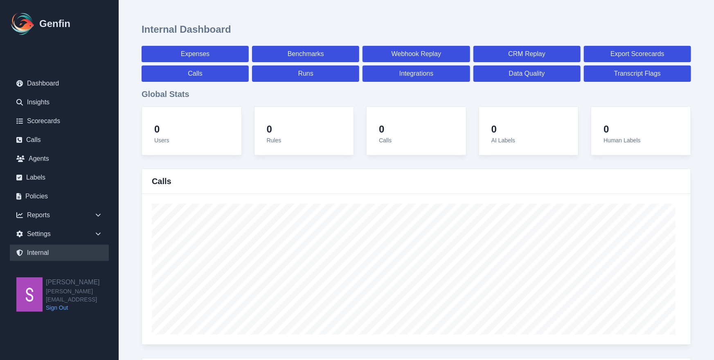
select select "7"
select select "paid"
select select "7"
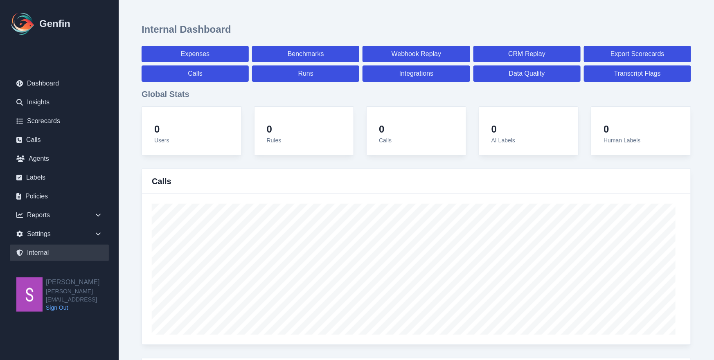
select select "7"
select select "paid"
select select "7"
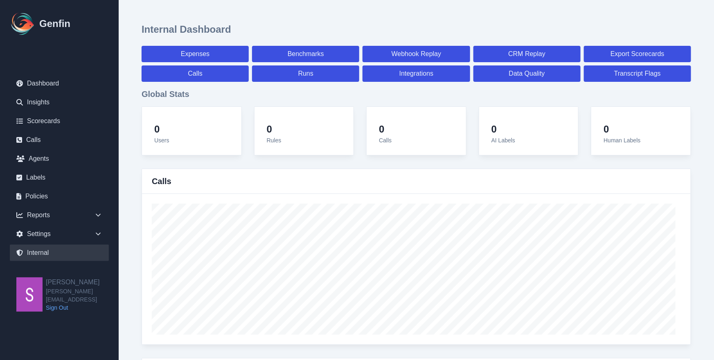
select select "7"
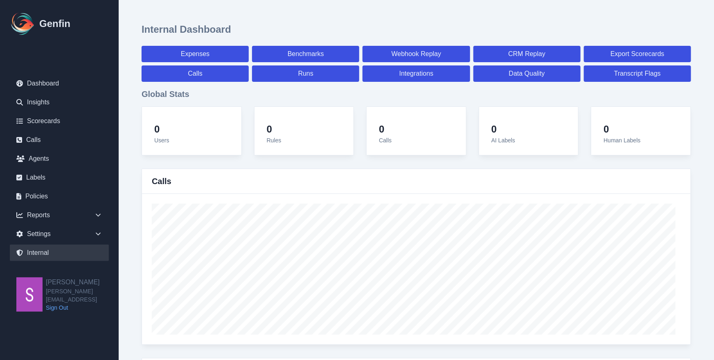
select select "paid"
select select "7"
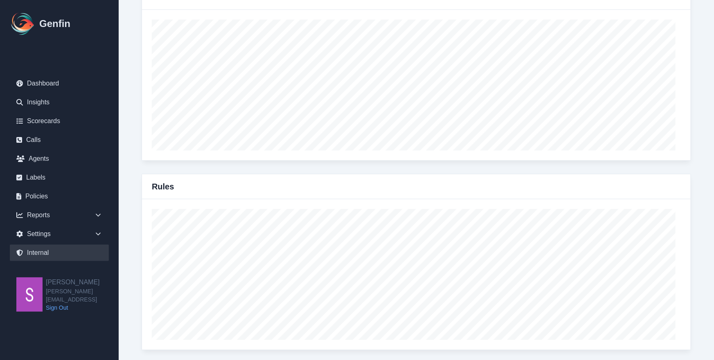
scroll to position [5019, 0]
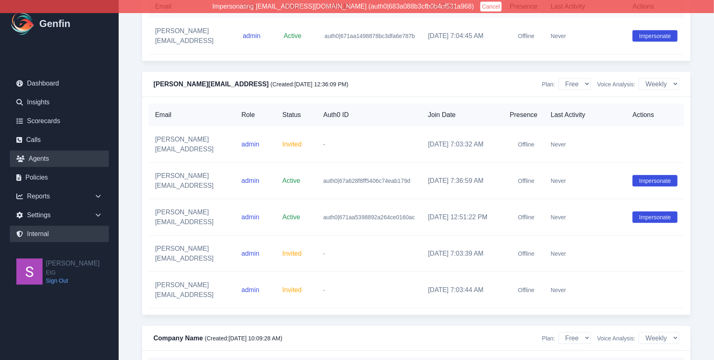
click at [49, 158] on link "Agents" at bounding box center [59, 159] width 99 height 16
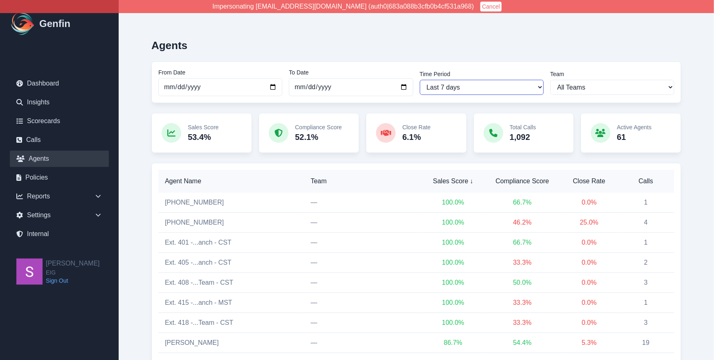
click at [499, 89] on select "Last 7 days Last 14 days Last 30 days Last 90 days Last 180 days Last 365 days …" at bounding box center [482, 87] width 124 height 15
select select "30"
click at [420, 80] on select "Last 7 days Last 14 days Last 30 days Last 90 days Last 180 days Last 365 days …" at bounding box center [482, 87] width 124 height 15
type input "2025-09-08"
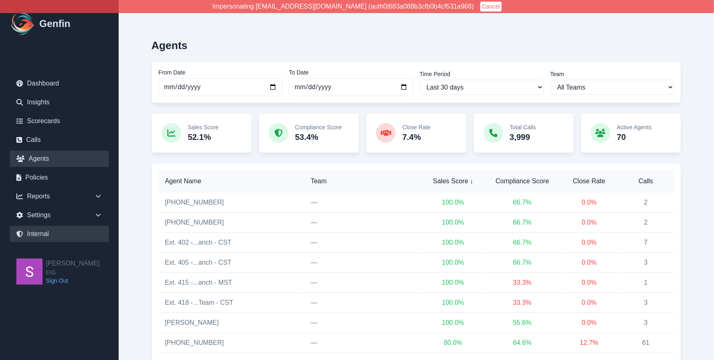
click at [61, 233] on link "Internal" at bounding box center [59, 234] width 99 height 16
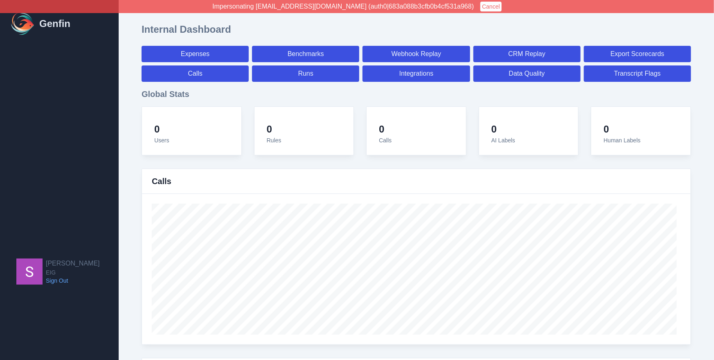
select select "paid"
select select "7"
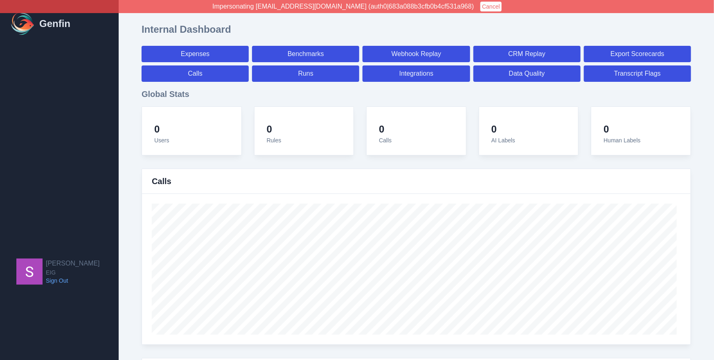
select select "paid"
select select "7"
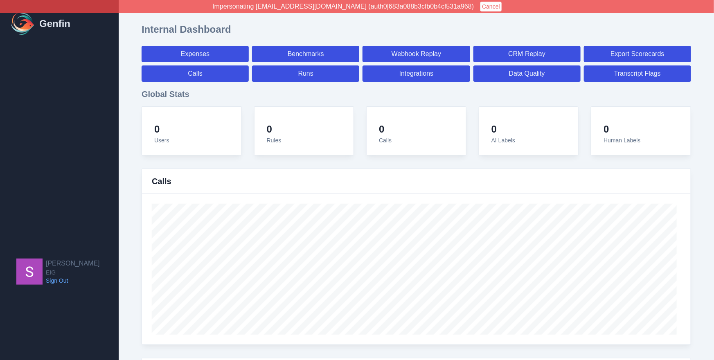
select select "7"
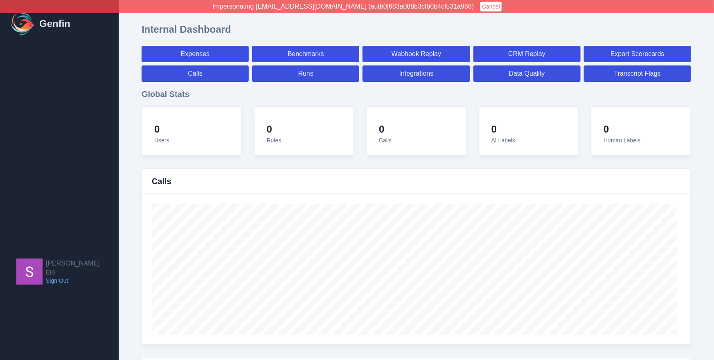
select select "7"
select select "paid"
select select "7"
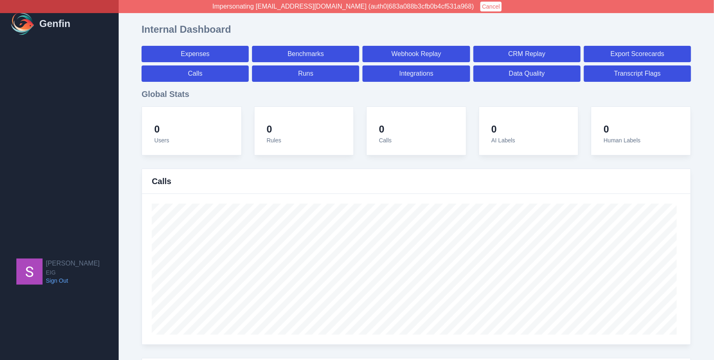
select select "7"
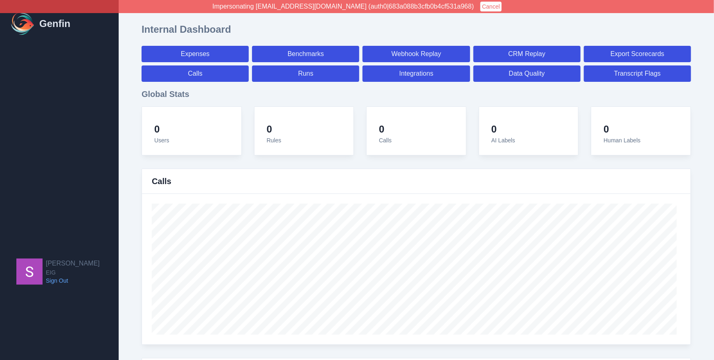
select select "7"
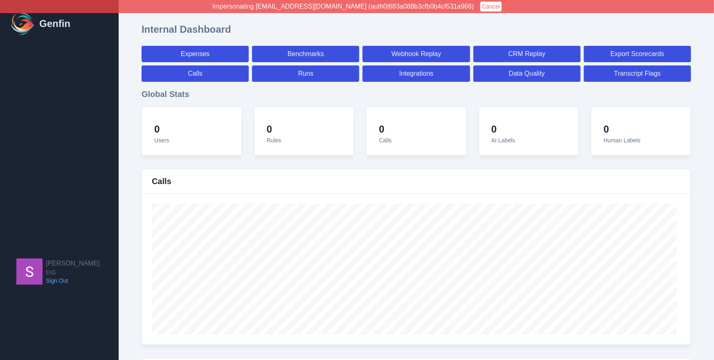
select select "7"
select select "paid"
select select "7"
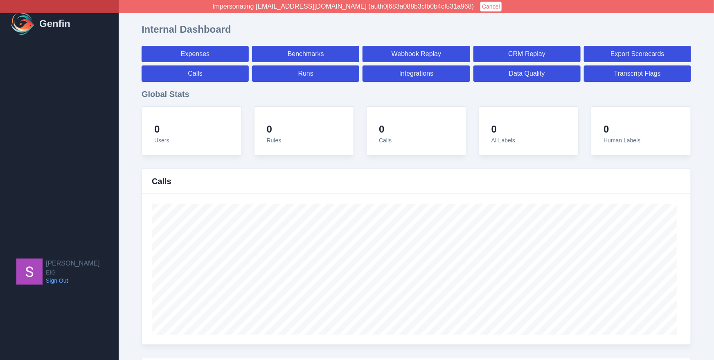
select select "7"
select select "paid"
select select "7"
select select "paid"
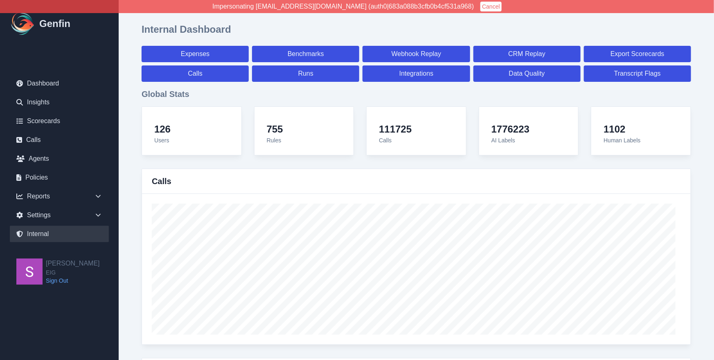
click at [483, 7] on button "Cancel" at bounding box center [490, 7] width 21 height 10
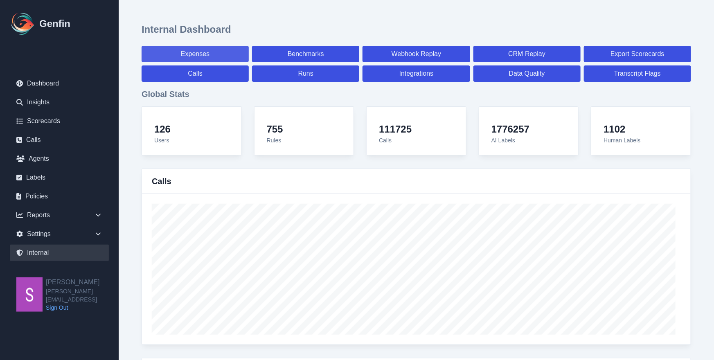
click at [234, 49] on link "Expenses" at bounding box center [195, 54] width 107 height 16
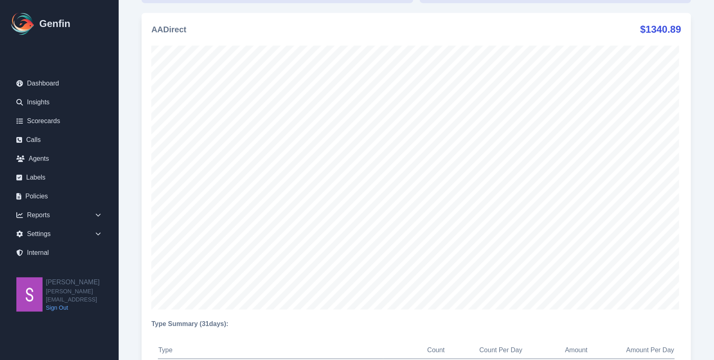
scroll to position [498, 0]
click at [514, 30] on div "AADirect $ 1340.89" at bounding box center [416, 26] width 530 height 13
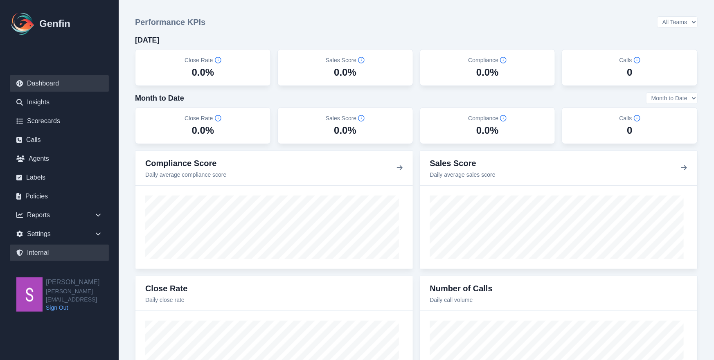
click at [35, 253] on link "Internal" at bounding box center [59, 253] width 99 height 16
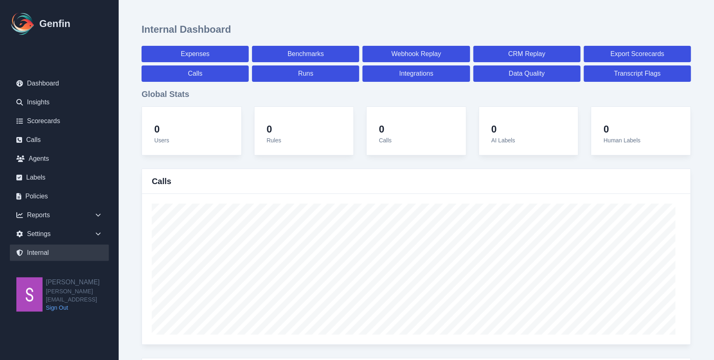
select select "paid"
select select "7"
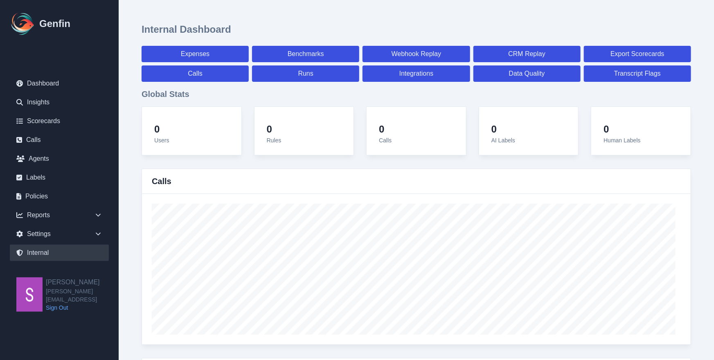
select select "paid"
select select "7"
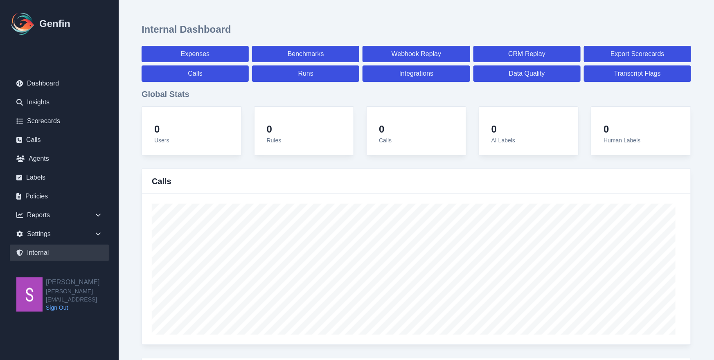
select select "7"
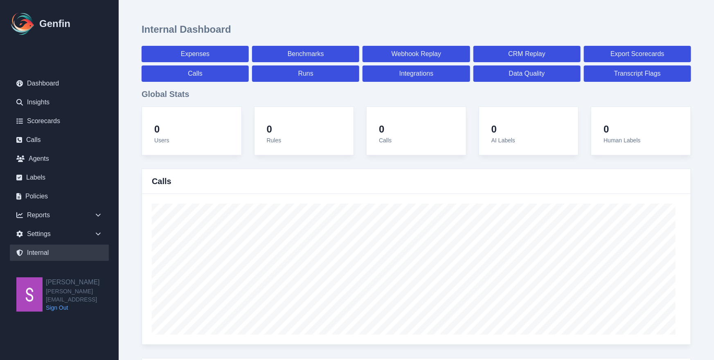
select select "7"
select select "paid"
select select "7"
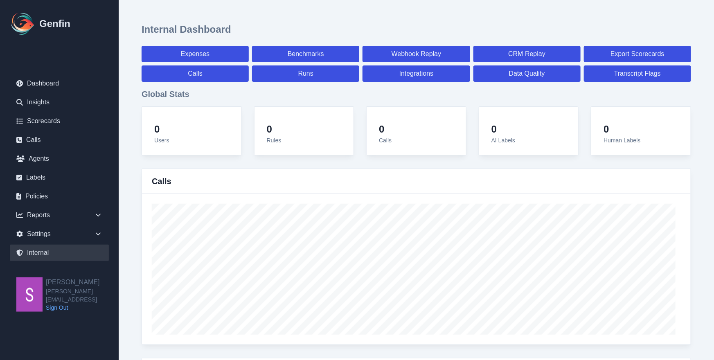
select select "7"
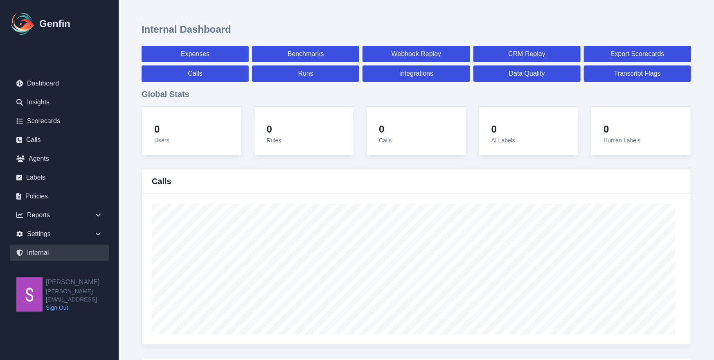
select select "7"
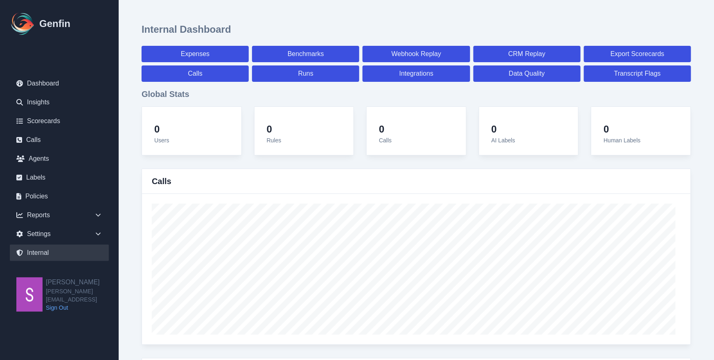
select select "7"
select select "paid"
select select "7"
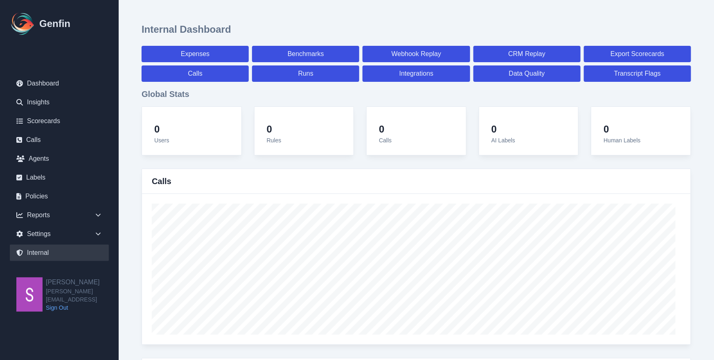
select select "7"
select select "paid"
select select "7"
select select "paid"
select select "7"
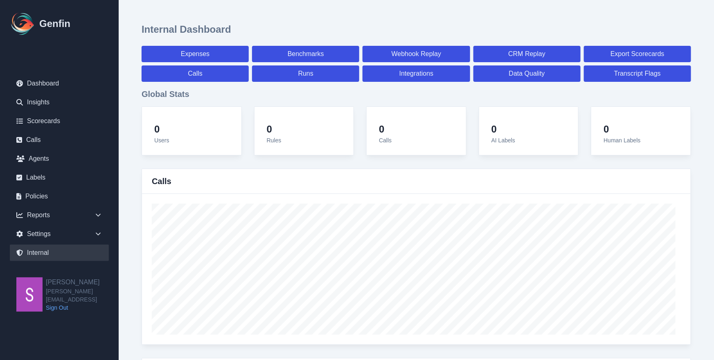
select select "paid"
select select "7"
select select "paid"
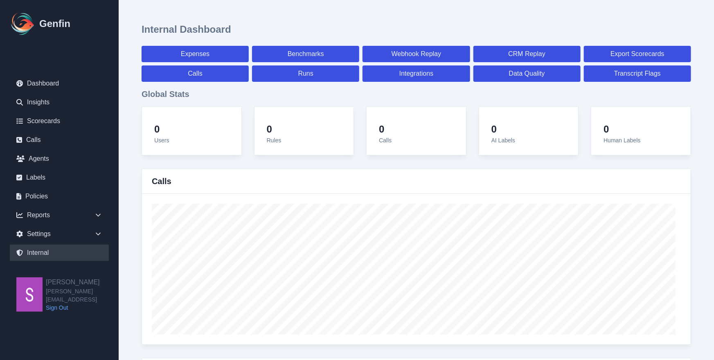
select select "7"
select select "paid"
select select "7"
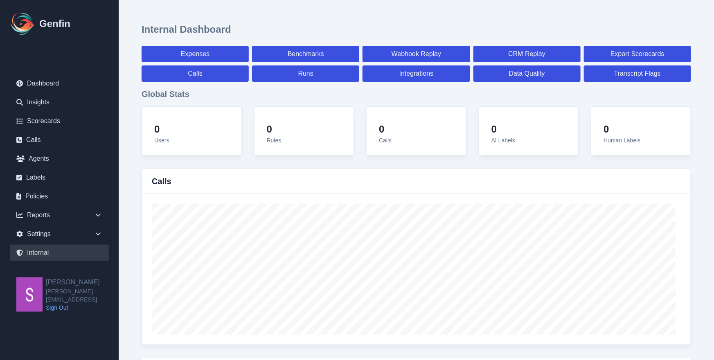
select select "7"
select select "paid"
select select "7"
select select "paid"
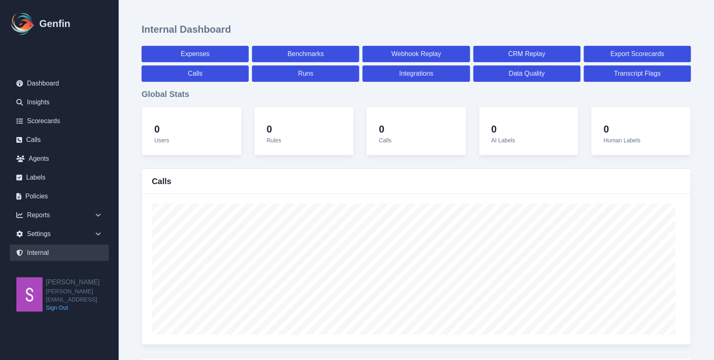
select select "7"
select select "paid"
select select "7"
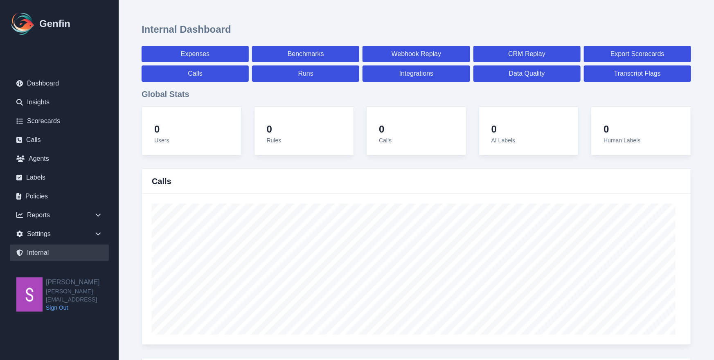
select select "7"
select select "paid"
select select "7"
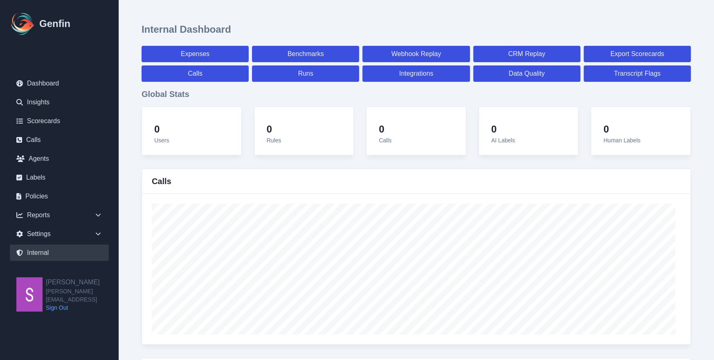
select select "7"
select select "paid"
select select "7"
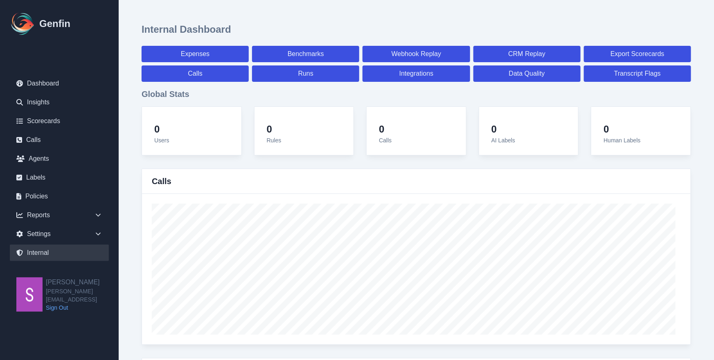
select select "7"
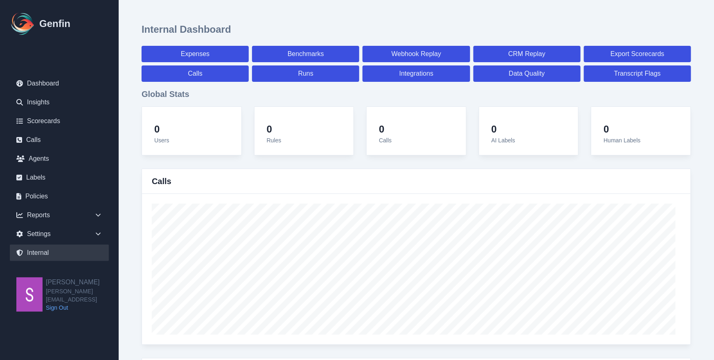
select select "paid"
select select "7"
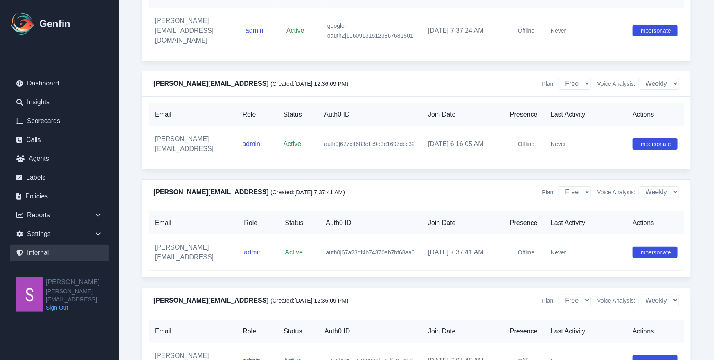
scroll to position [2936, 0]
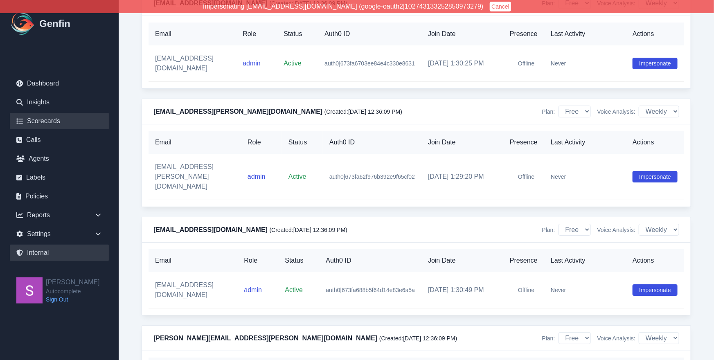
click at [41, 122] on link "Scorecards" at bounding box center [59, 121] width 99 height 16
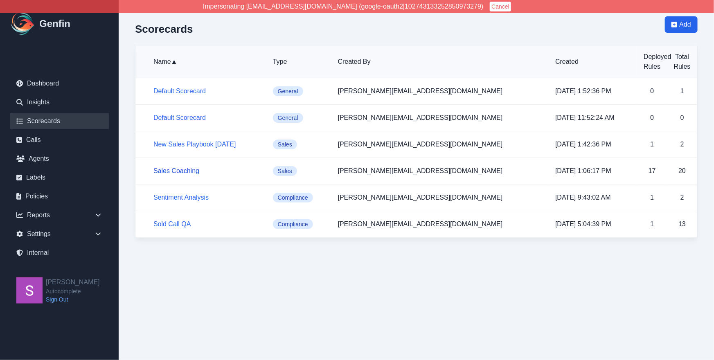
click at [187, 171] on link "Sales Coaching" at bounding box center [176, 170] width 46 height 7
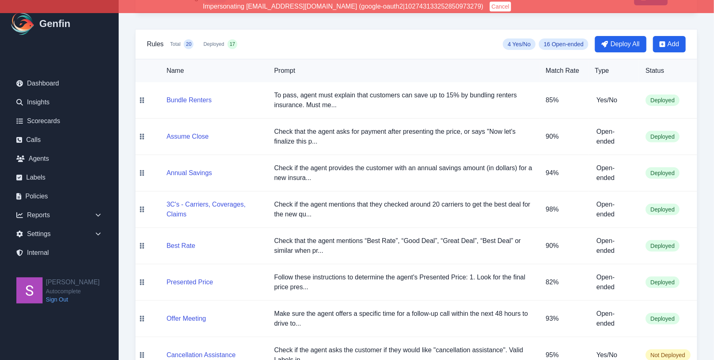
scroll to position [79, 0]
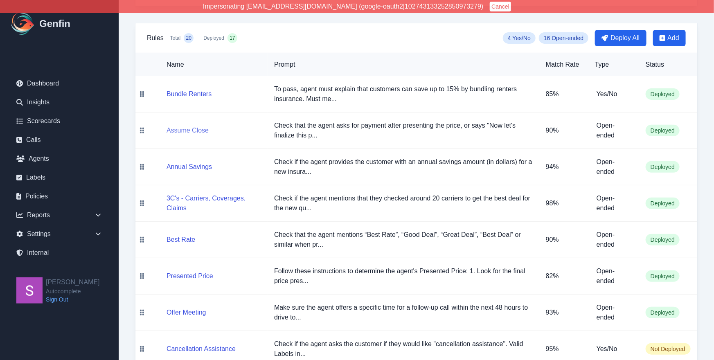
click at [193, 127] on button "Assume Close" at bounding box center [188, 131] width 42 height 10
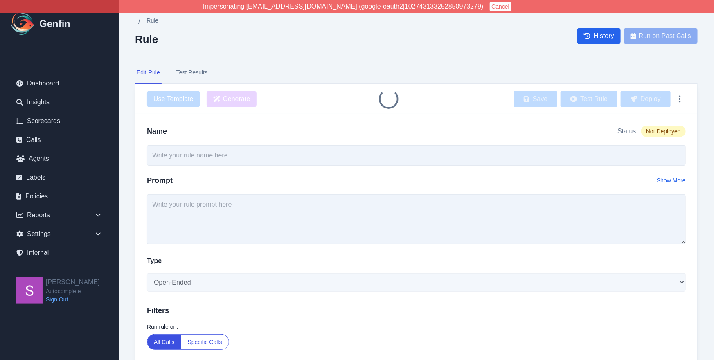
type input "Assume Close"
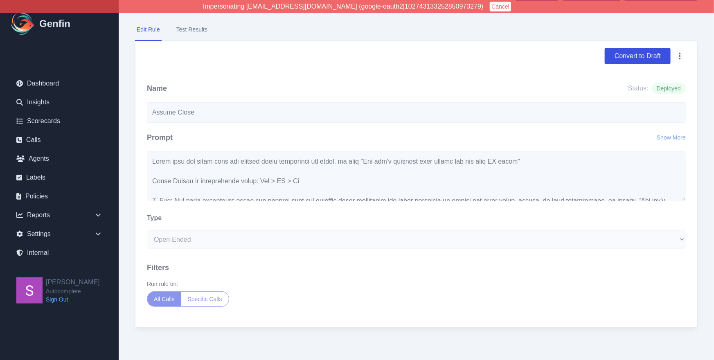
click at [147, 149] on div "Name Status: Deployed Assume Close Prompt Show More Type Open-Ended Score Yes/N…" at bounding box center [416, 199] width 562 height 256
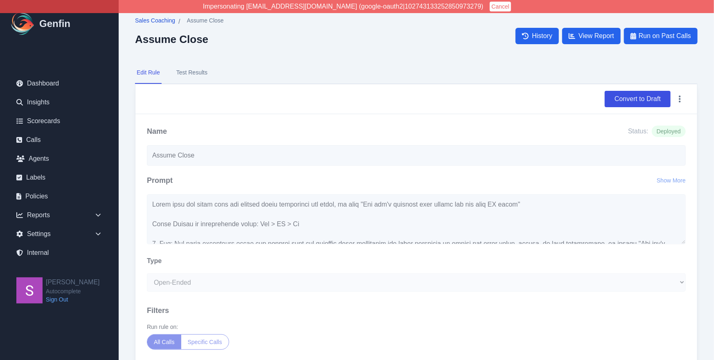
click at [162, 21] on span "Sales Coaching" at bounding box center [155, 20] width 40 height 8
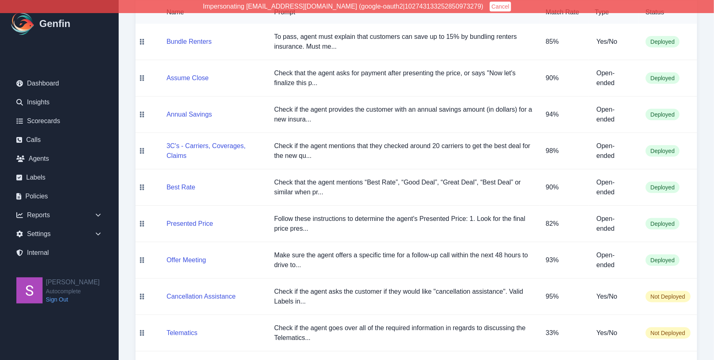
scroll to position [134, 0]
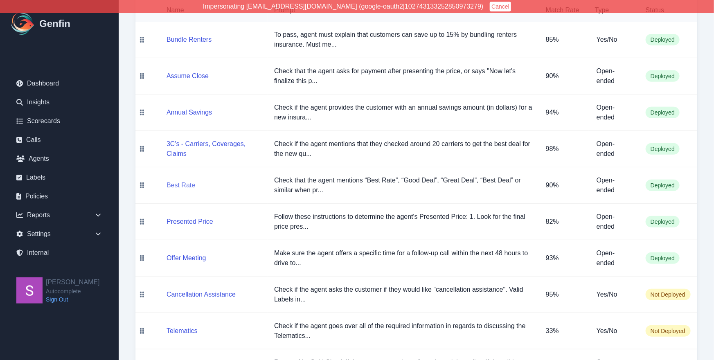
click at [184, 184] on button "Best Rate" at bounding box center [181, 185] width 29 height 10
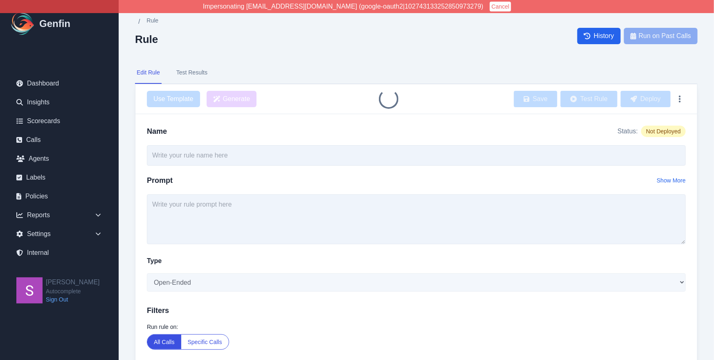
type input "Best Rate"
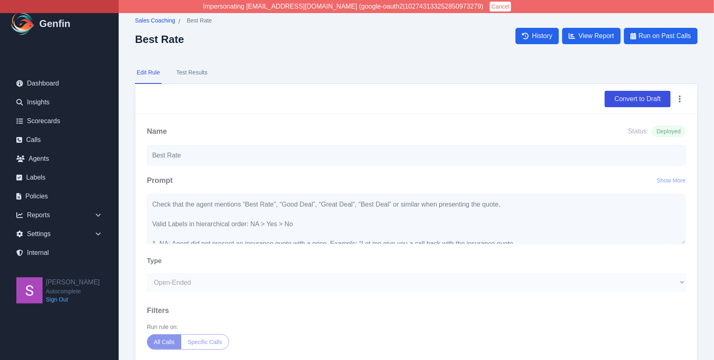
click at [145, 20] on span "Sales Coaching" at bounding box center [155, 20] width 40 height 8
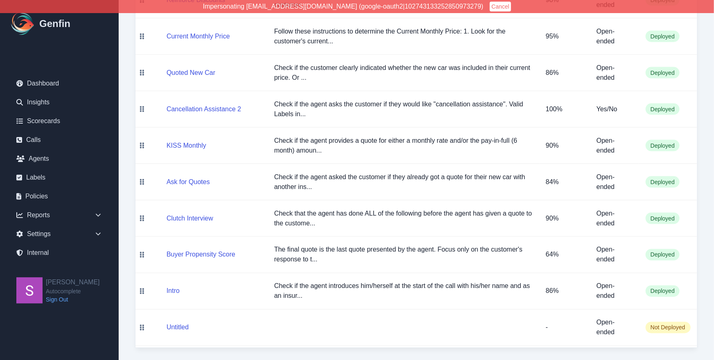
scroll to position [541, 0]
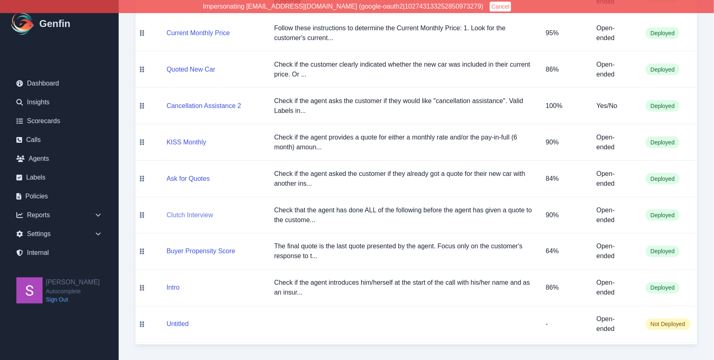
click at [200, 219] on button "Clutch Interview" at bounding box center [190, 215] width 47 height 10
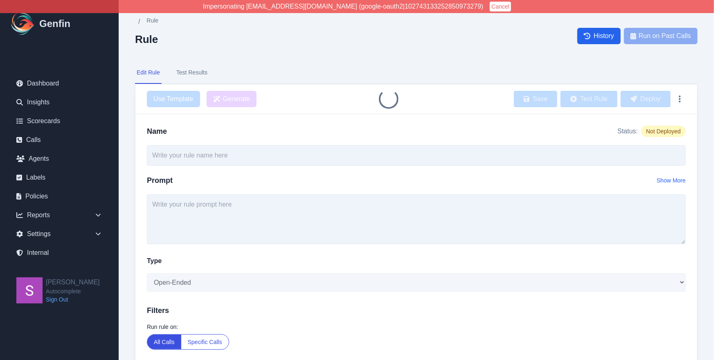
type input "Clutch Interview"
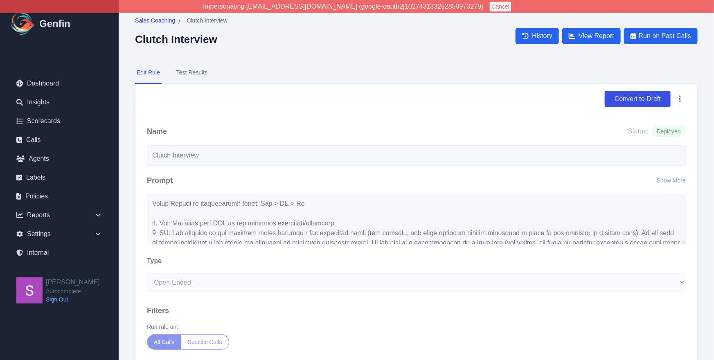
scroll to position [98, 0]
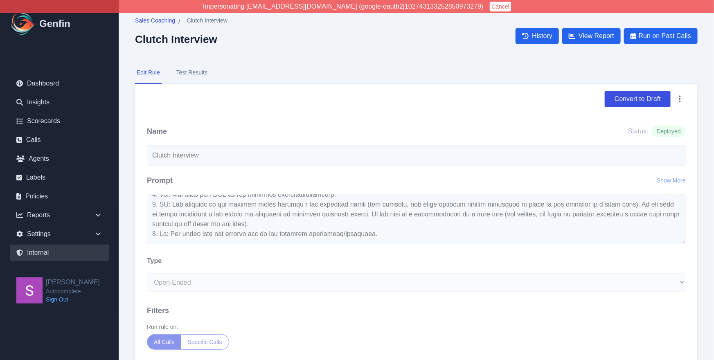
click at [43, 255] on link "Internal" at bounding box center [59, 253] width 99 height 16
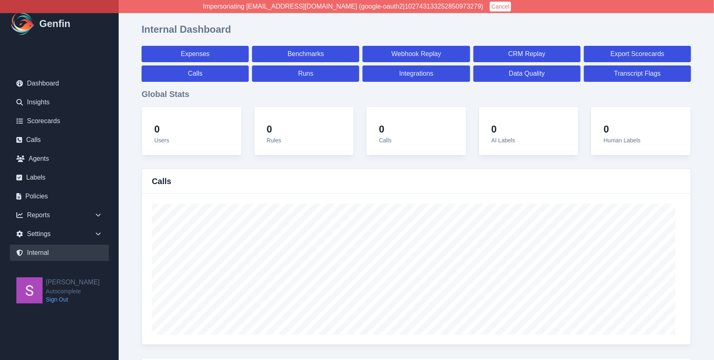
select select "paid"
select select "7"
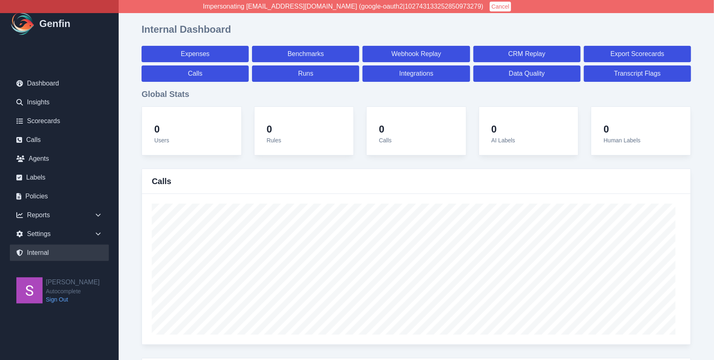
select select "paid"
select select "7"
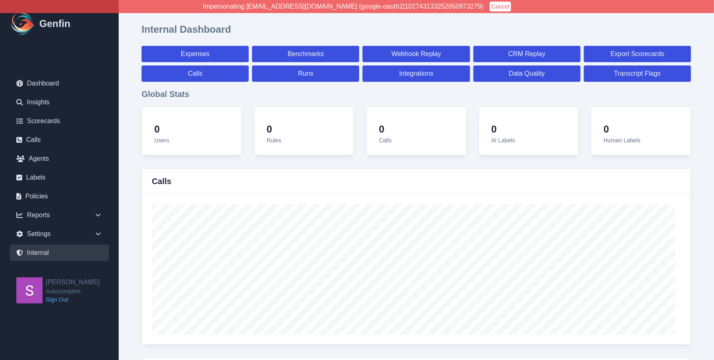
select select "7"
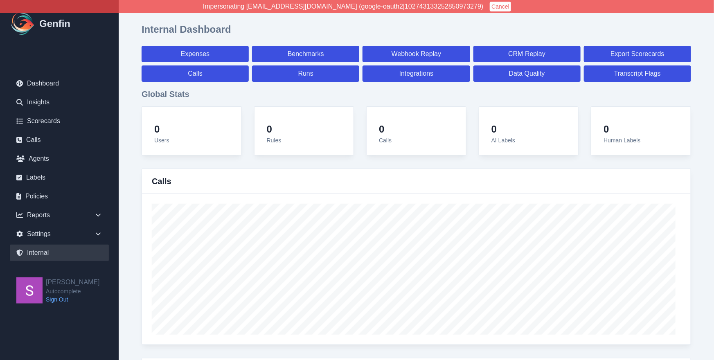
select select "7"
select select "paid"
select select "7"
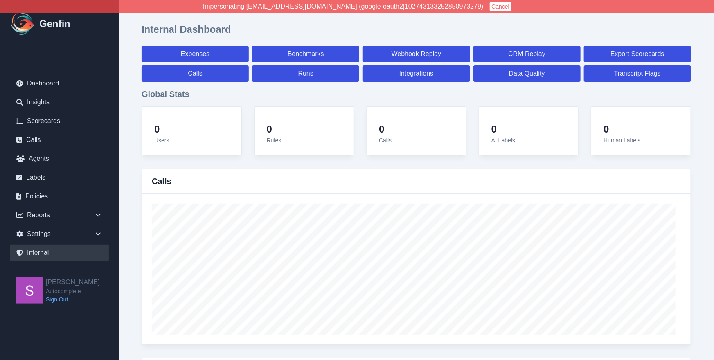
select select "7"
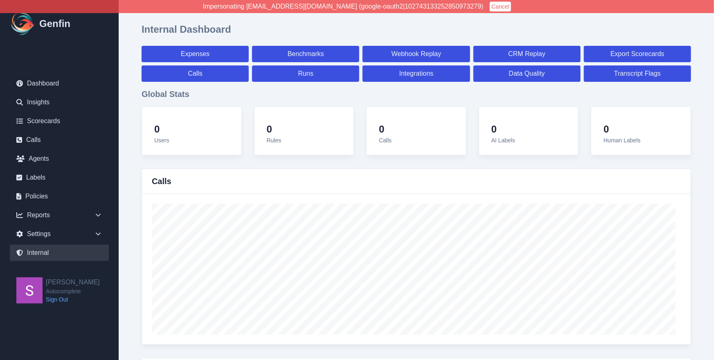
select select "7"
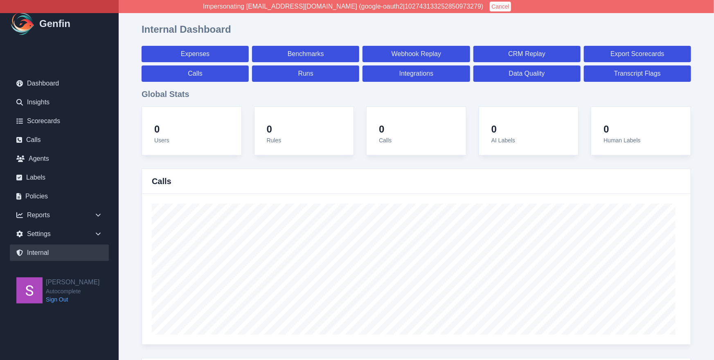
select select "7"
select select "paid"
select select "7"
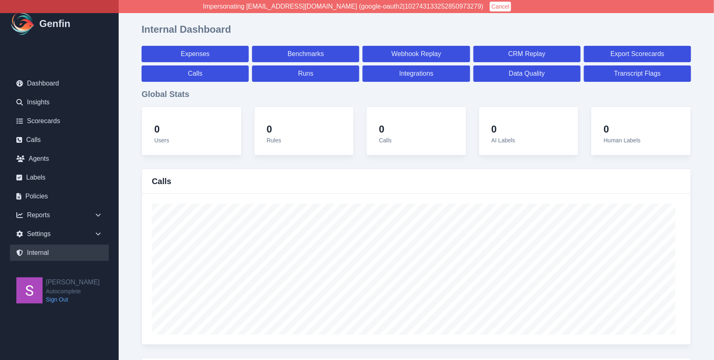
select select "7"
select select "paid"
select select "7"
select select "paid"
select select "7"
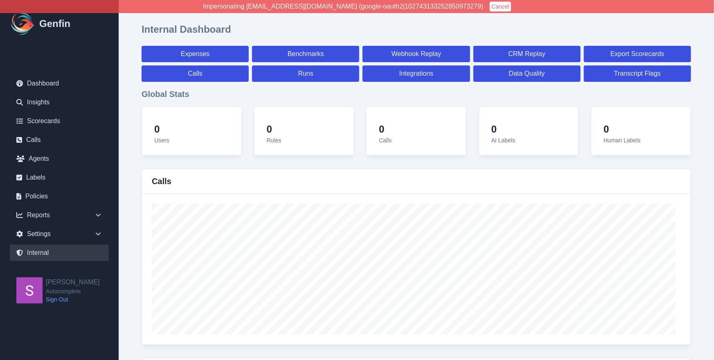
select select "paid"
select select "7"
select select "paid"
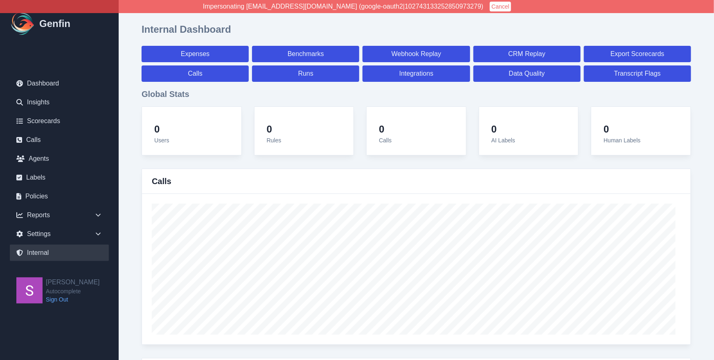
select select "7"
select select "paid"
select select "7"
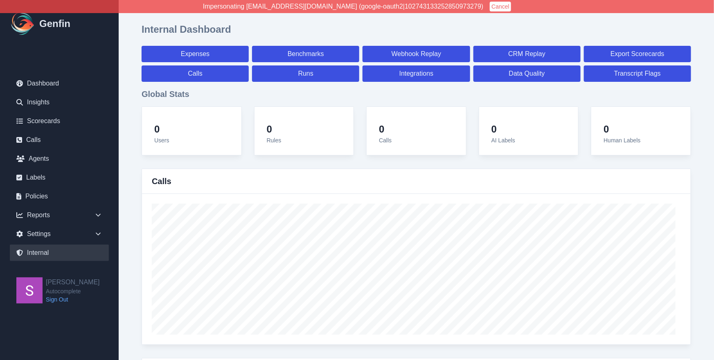
select select "7"
select select "paid"
select select "7"
select select "paid"
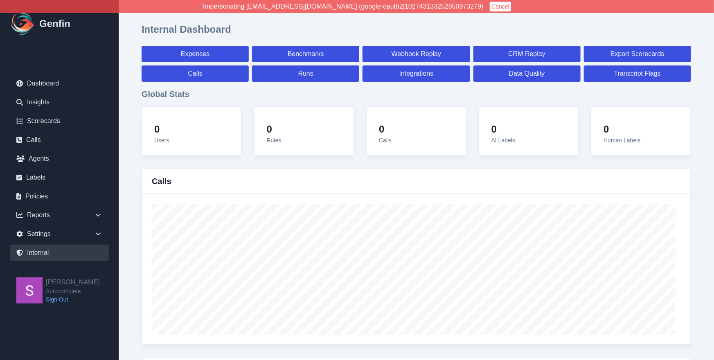
select select "7"
select select "paid"
select select "7"
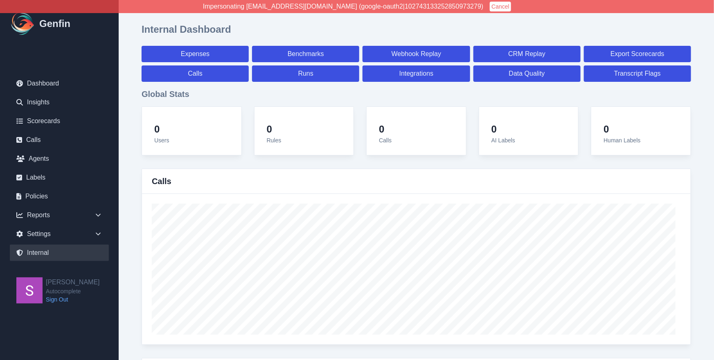
select select "7"
select select "paid"
select select "7"
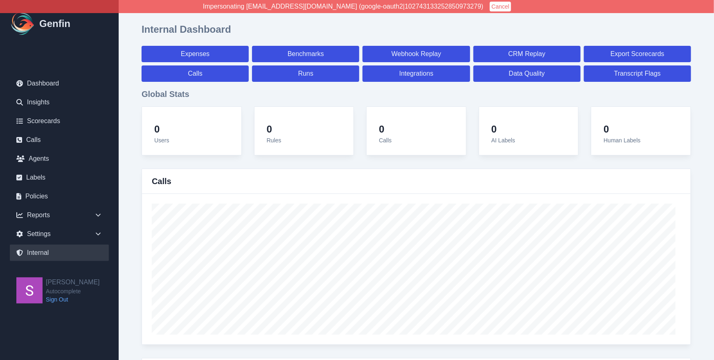
select select "7"
select select "paid"
select select "7"
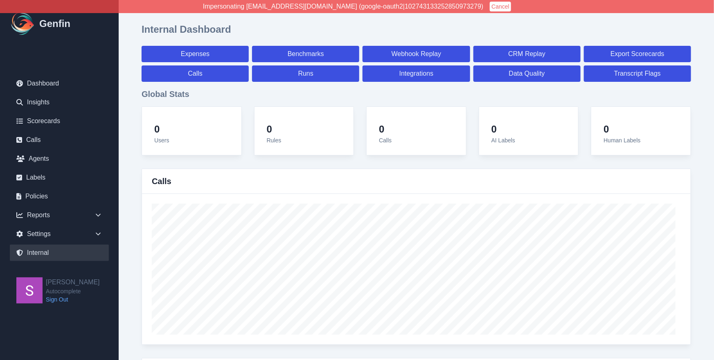
select select "7"
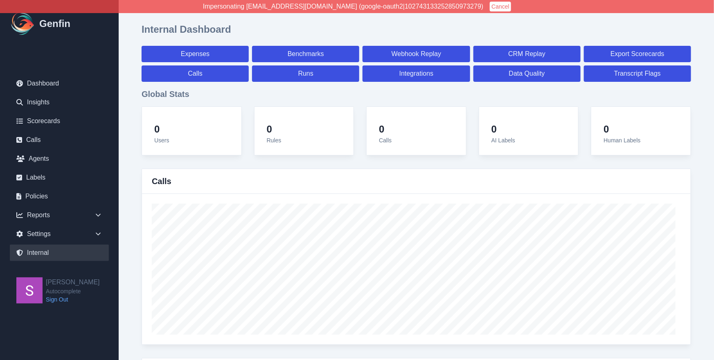
select select "paid"
select select "7"
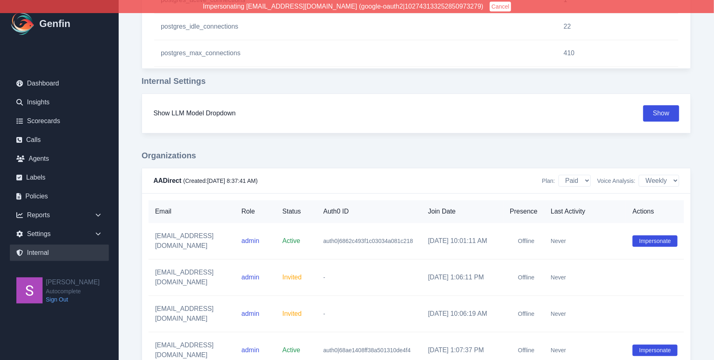
scroll to position [981, 33]
click at [646, 238] on button "Impersonate" at bounding box center [655, 240] width 45 height 11
click at [46, 126] on link "Scorecards" at bounding box center [59, 121] width 99 height 16
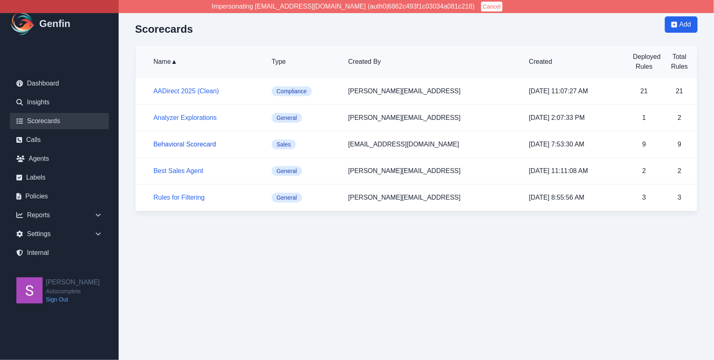
click at [195, 144] on link "Behavioral Scorecard" at bounding box center [184, 144] width 63 height 7
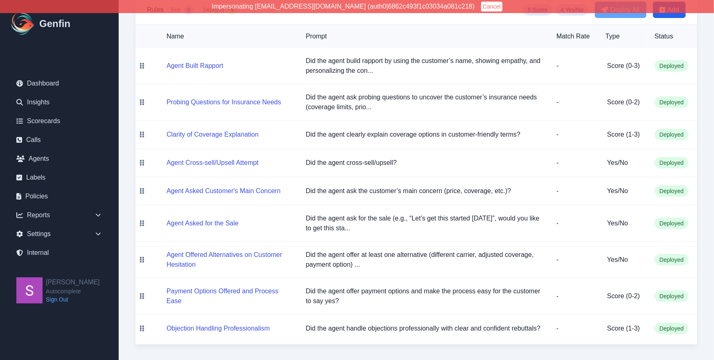
scroll to position [171, 0]
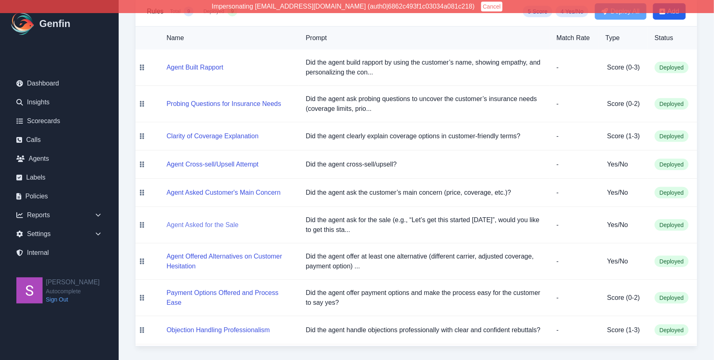
click at [194, 228] on button "Agent Asked for the Sale" at bounding box center [203, 225] width 72 height 10
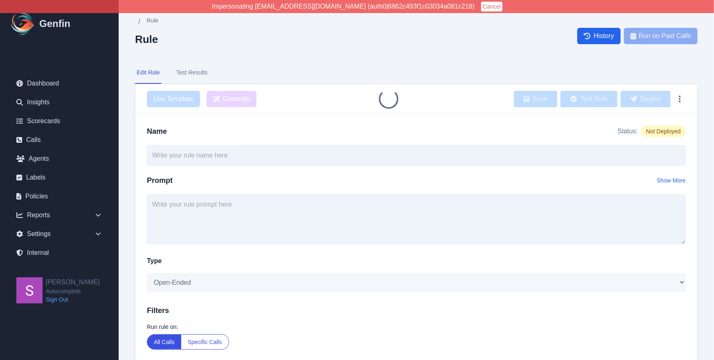
type input "Agent Asked for the Sale"
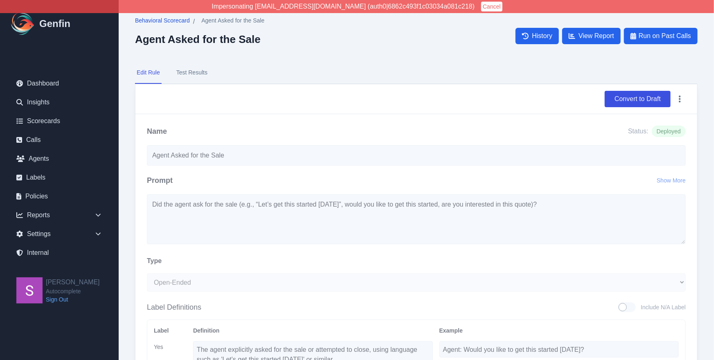
click at [151, 20] on span "Behavioral Scorecard" at bounding box center [162, 20] width 55 height 8
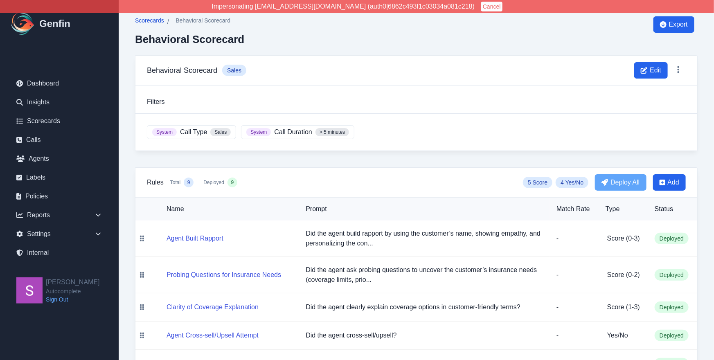
click at [149, 18] on span "Scorecards" at bounding box center [149, 20] width 29 height 8
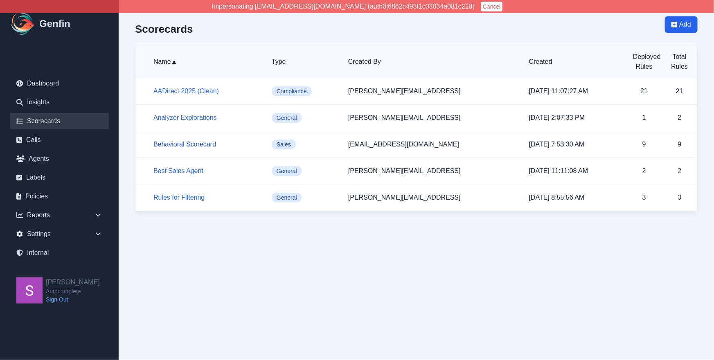
click at [181, 143] on link "Behavioral Scorecard" at bounding box center [184, 144] width 63 height 7
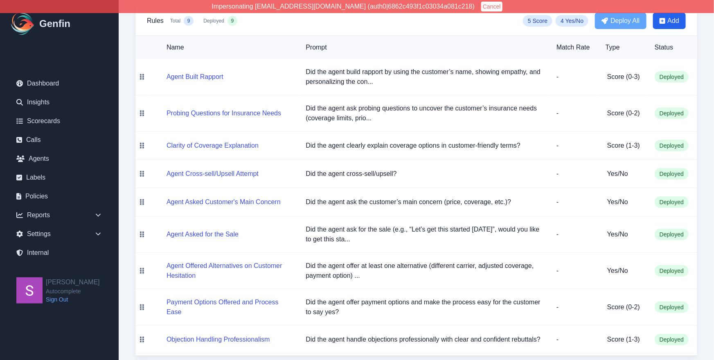
scroll to position [173, 0]
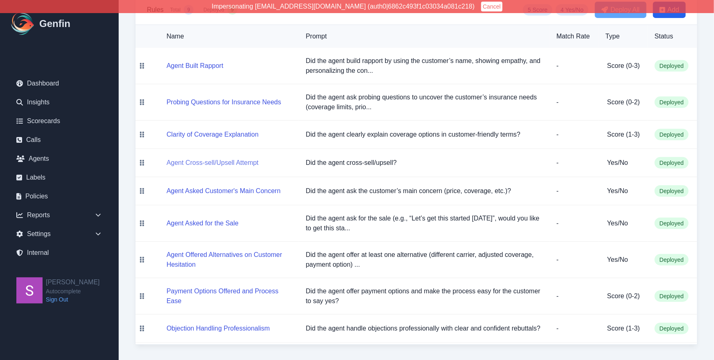
click at [211, 164] on button "Agent Cross-sell/Upsell Attempt" at bounding box center [213, 163] width 92 height 10
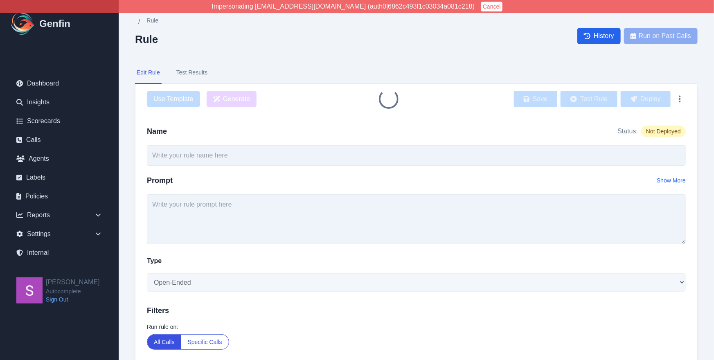
type input "Agent Cross-sell/Upsell Attempt"
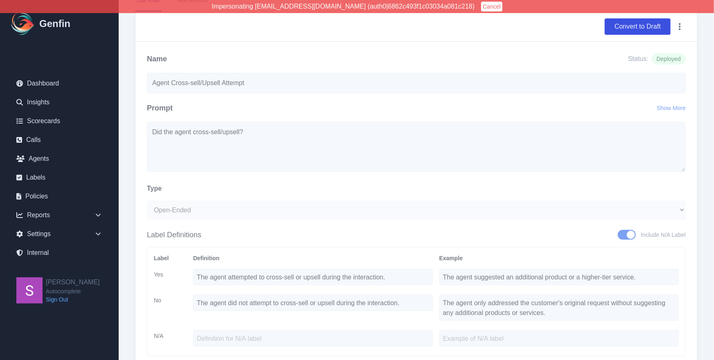
scroll to position [70, 0]
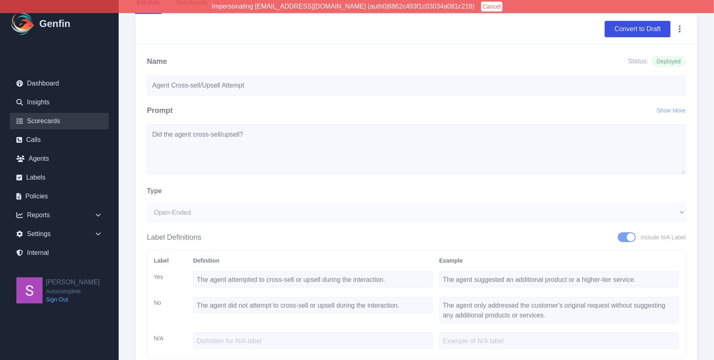
click at [36, 121] on link "Scorecards" at bounding box center [59, 121] width 99 height 16
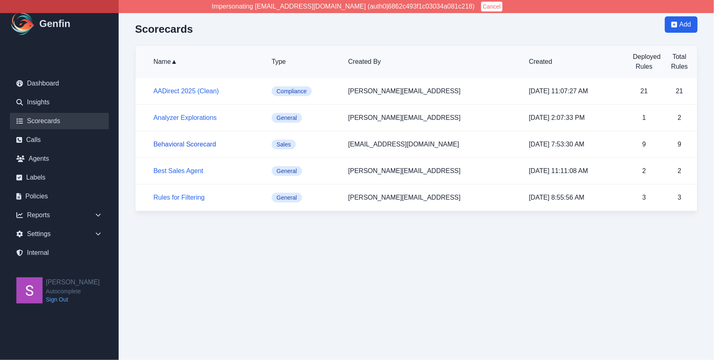
click at [195, 143] on link "Behavioral Scorecard" at bounding box center [184, 144] width 63 height 7
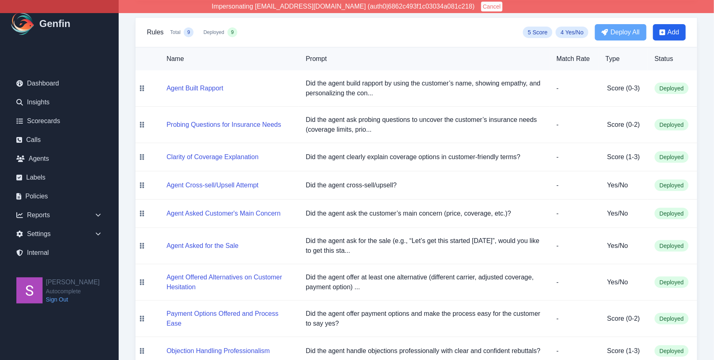
scroll to position [166, 0]
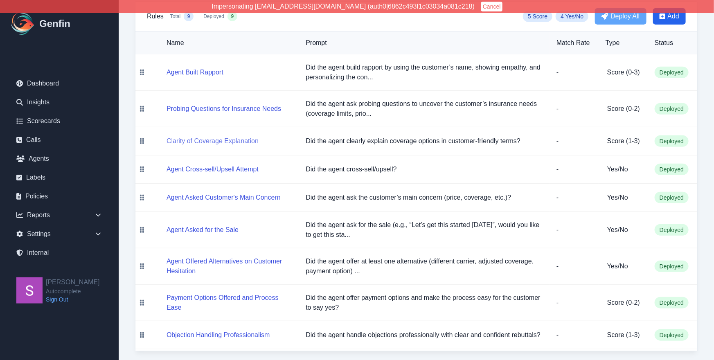
click at [215, 140] on button "Clarity of Coverage Explanation" at bounding box center [213, 141] width 92 height 10
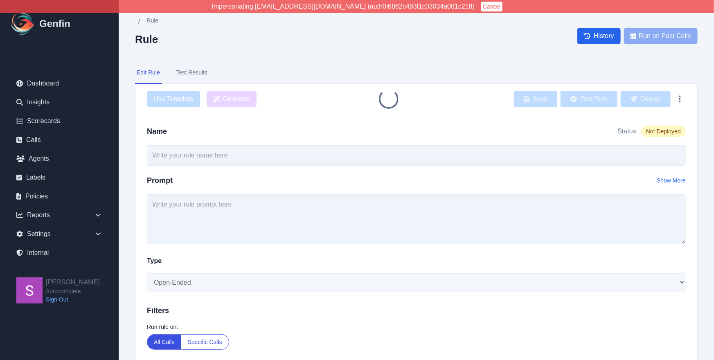
type input "Clarity of Coverage Explanation"
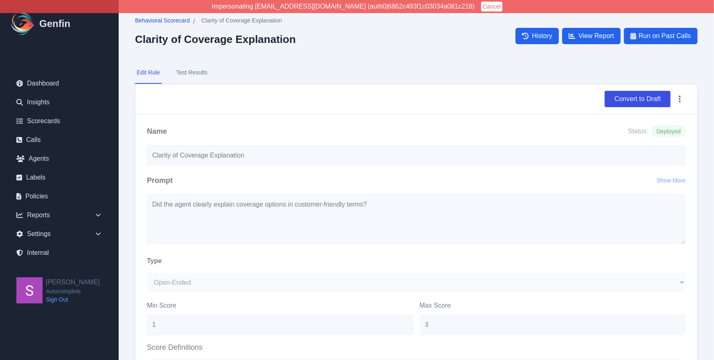
click at [168, 23] on span "Behavioral Scorecard" at bounding box center [162, 20] width 55 height 8
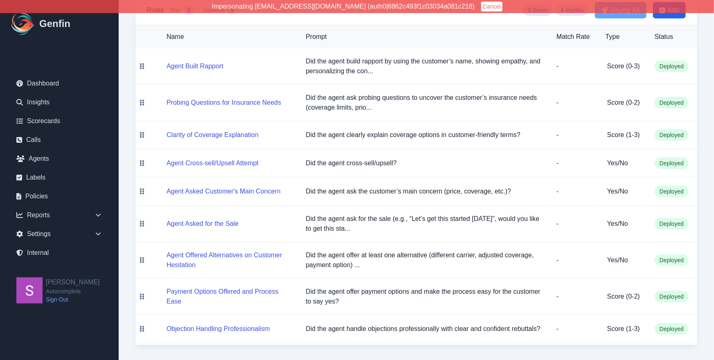
scroll to position [173, 0]
click at [225, 219] on button "Agent Asked for the Sale" at bounding box center [203, 224] width 72 height 10
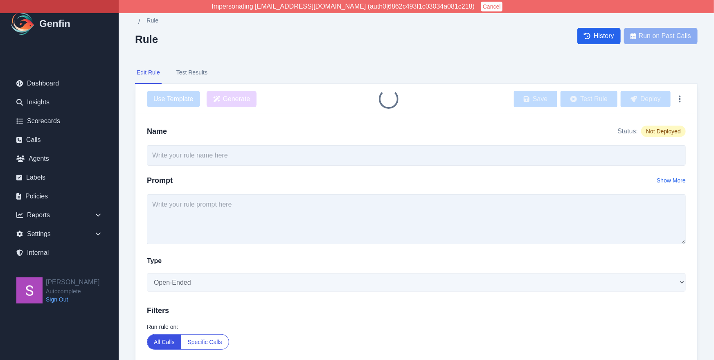
type input "Agent Asked for the Sale"
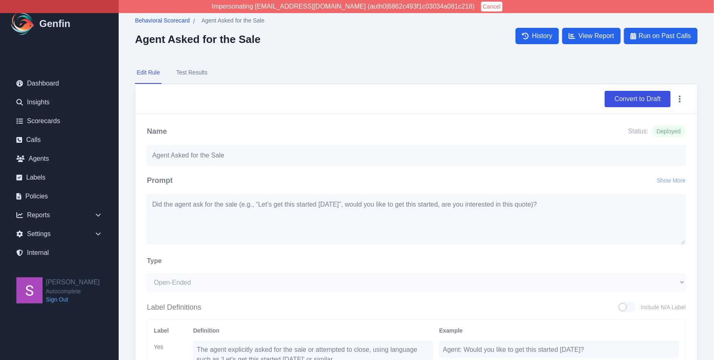
click at [177, 20] on span "Behavioral Scorecard" at bounding box center [162, 20] width 55 height 8
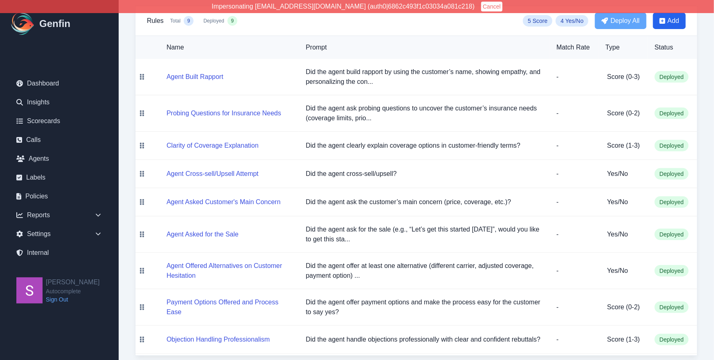
scroll to position [173, 0]
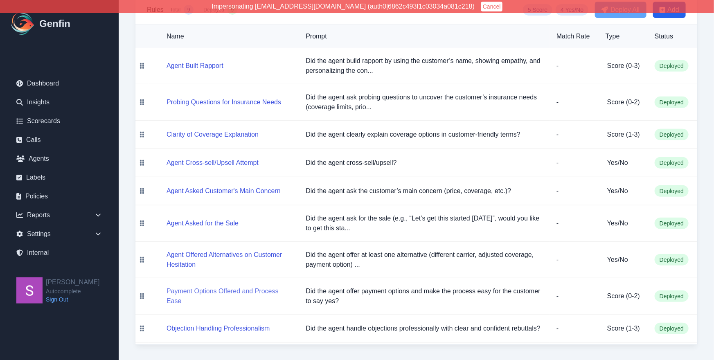
click at [222, 289] on button "Payment Options Offered and Process Ease" at bounding box center [230, 296] width 126 height 20
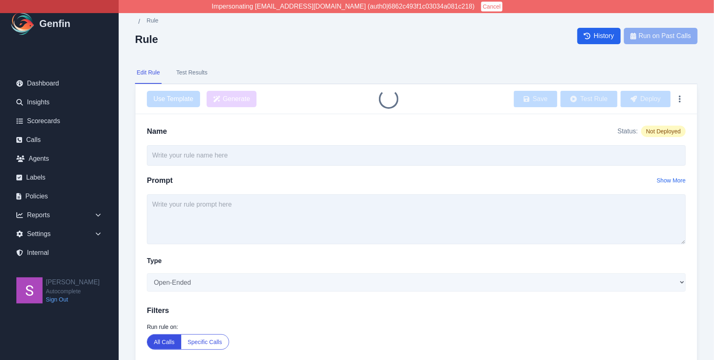
type input "Payment Options Offered and Process Ease"
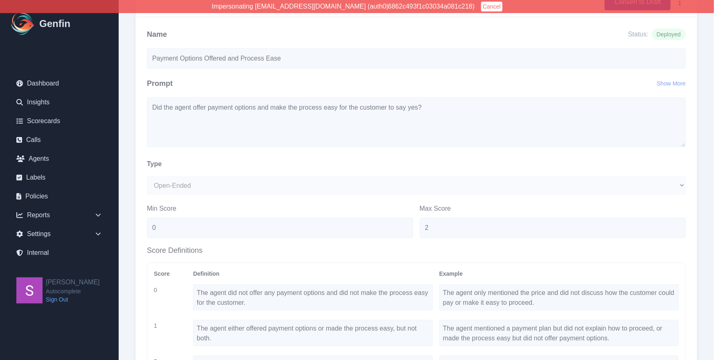
scroll to position [170, 0]
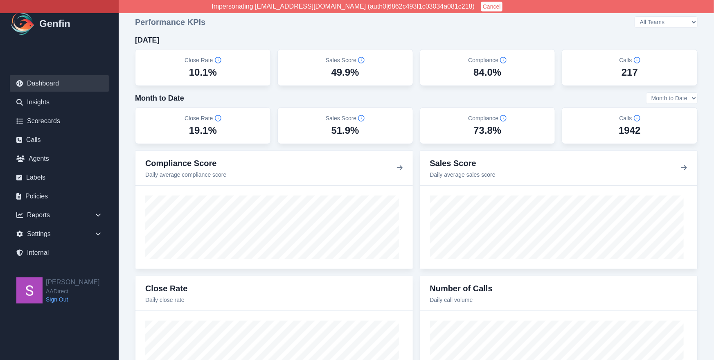
click at [481, 8] on button "Cancel" at bounding box center [491, 7] width 21 height 10
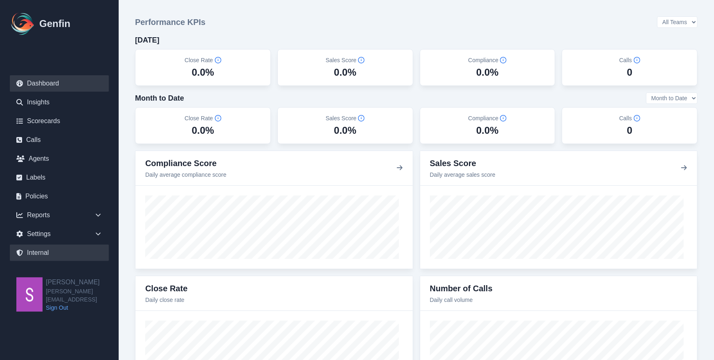
click at [65, 252] on link "Internal" at bounding box center [59, 253] width 99 height 16
select select "paid"
select select "7"
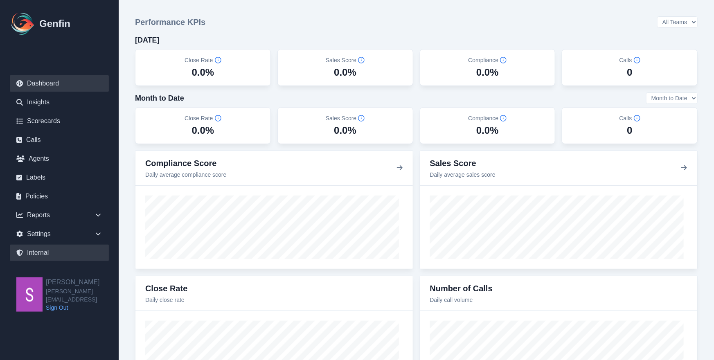
select select "7"
select select "paid"
select select "7"
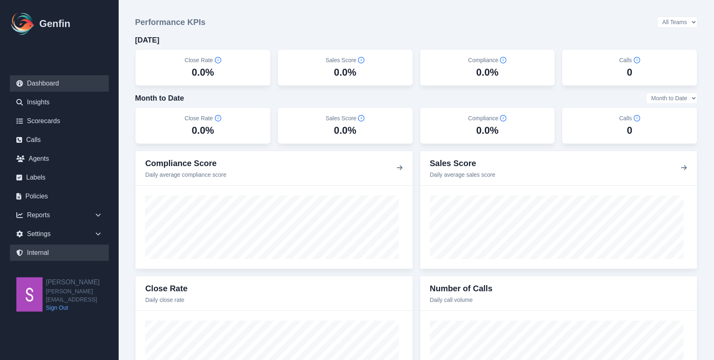
select select "7"
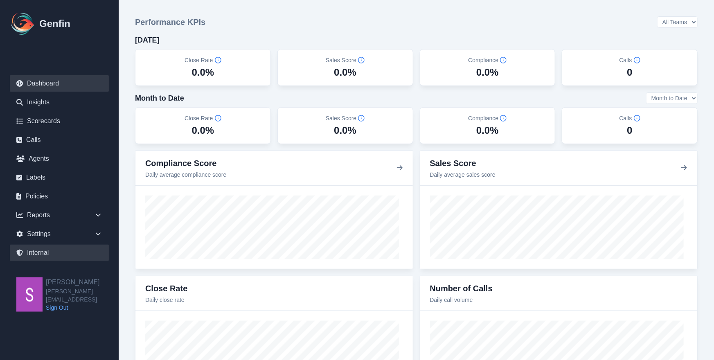
select select "7"
select select "paid"
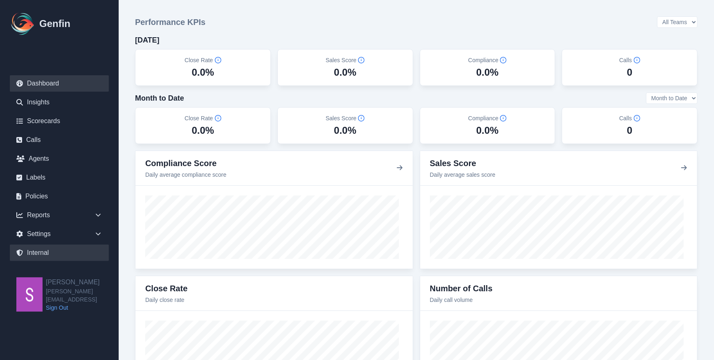
select select "7"
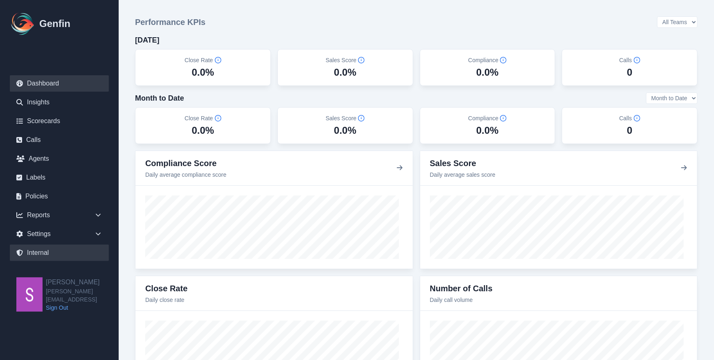
select select "7"
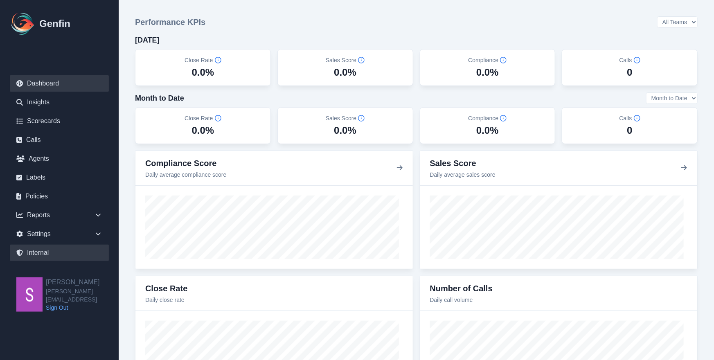
select select "7"
select select "paid"
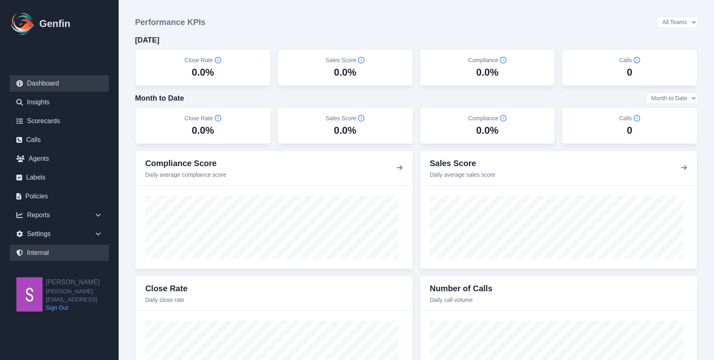
select select "7"
select select "paid"
select select "7"
select select "paid"
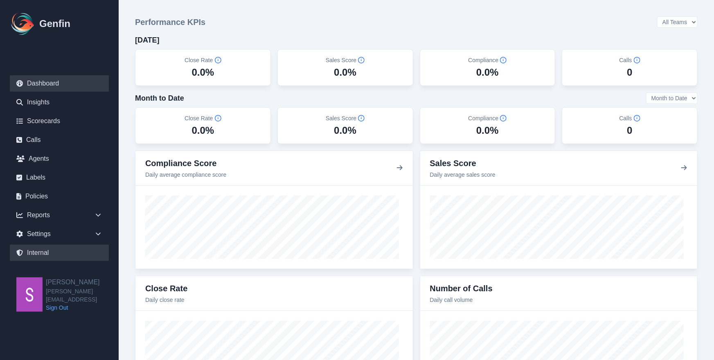
select select "7"
select select "paid"
select select "7"
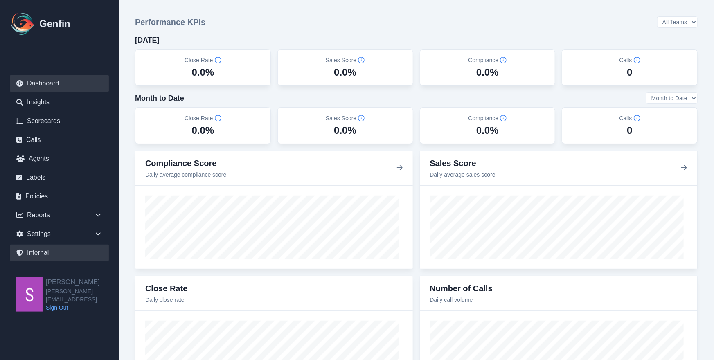
select select "paid"
select select "7"
select select "paid"
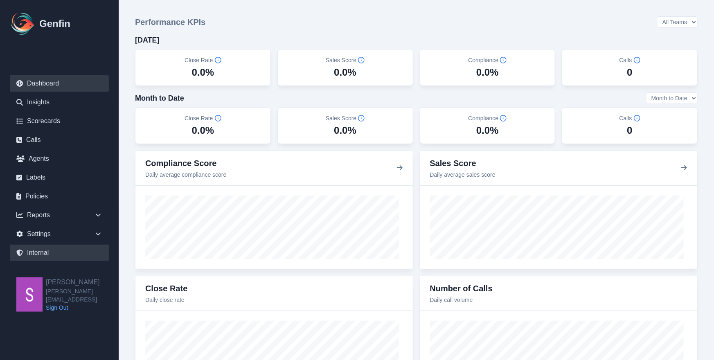
select select "7"
select select "paid"
select select "7"
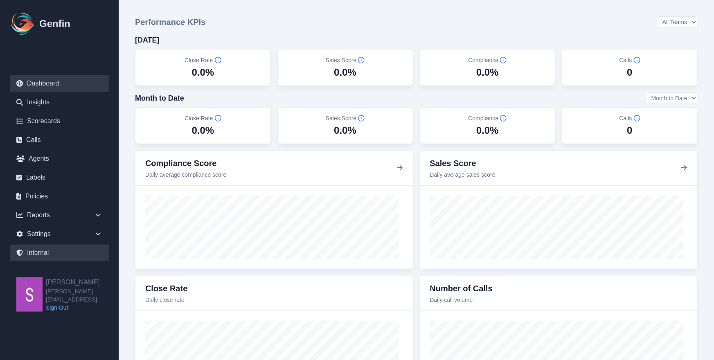
select select "paid"
select select "7"
select select "paid"
select select "7"
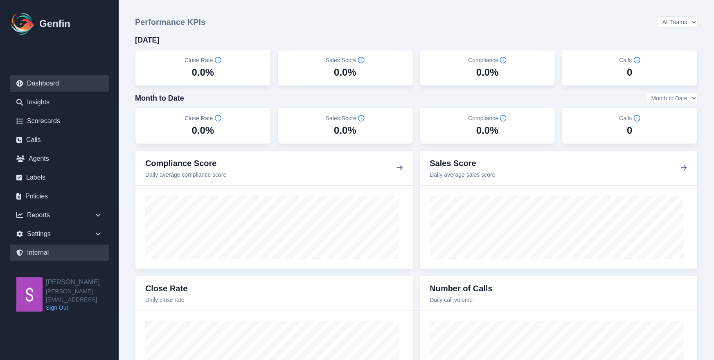
select select "7"
select select "paid"
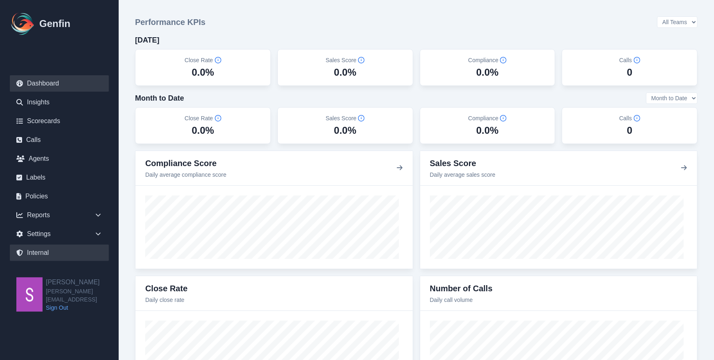
select select "7"
select select "paid"
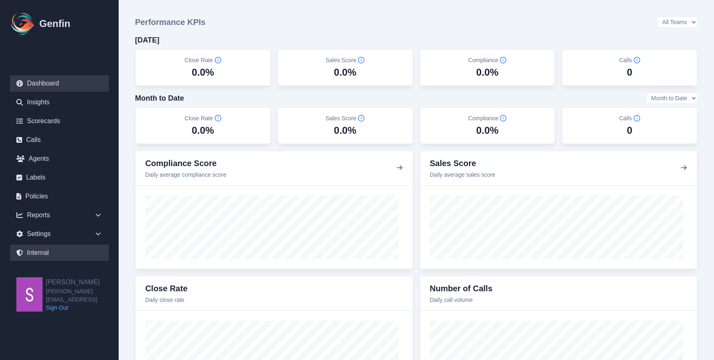
select select "7"
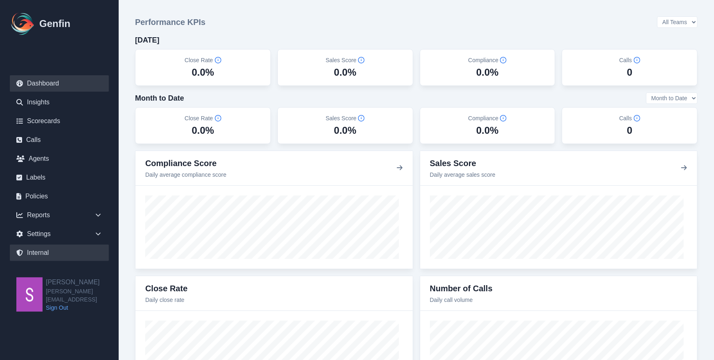
select select "7"
select select "paid"
select select "7"
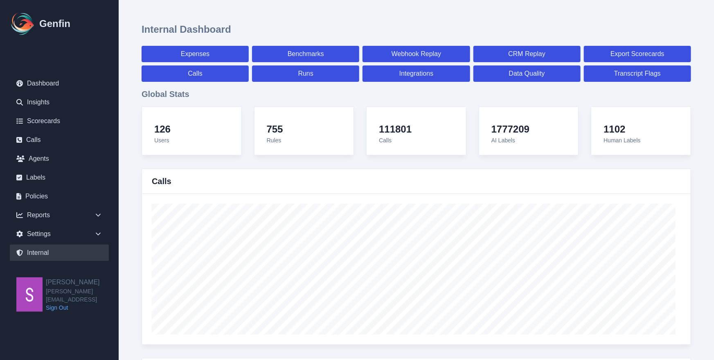
scroll to position [2936, 0]
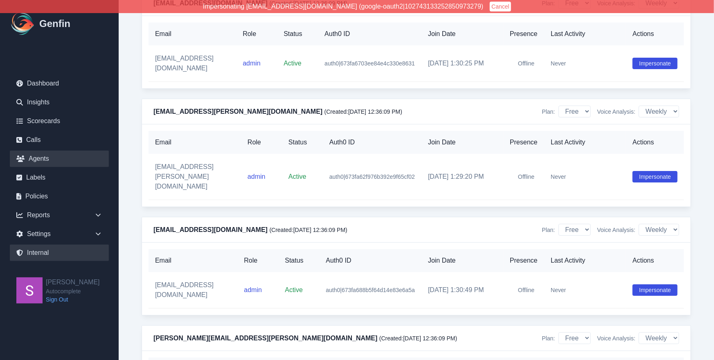
click at [31, 164] on link "Agents" at bounding box center [59, 159] width 99 height 16
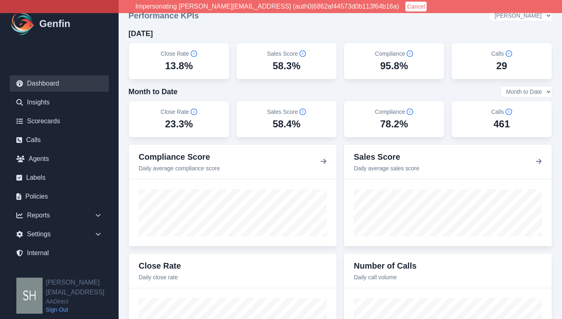
select select "3"
